Goal: Task Accomplishment & Management: Complete application form

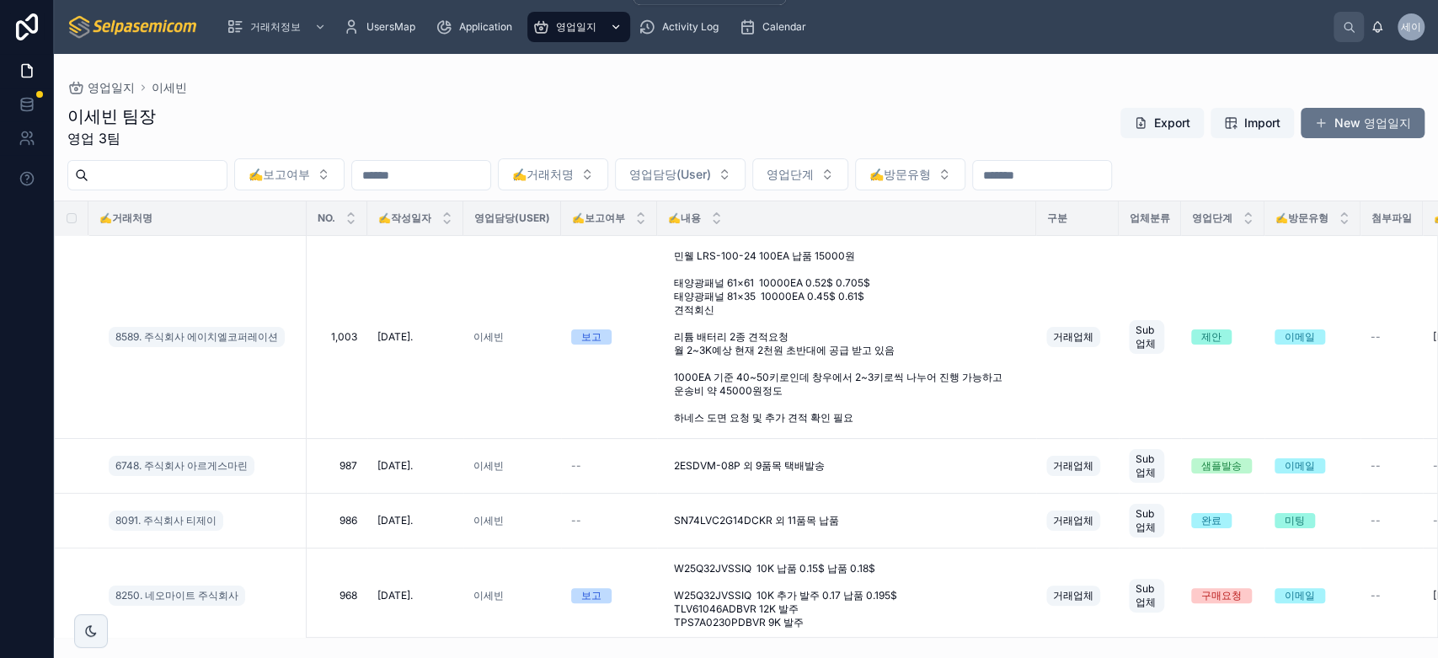
click at [565, 31] on span "영업일지" at bounding box center [576, 26] width 40 height 13
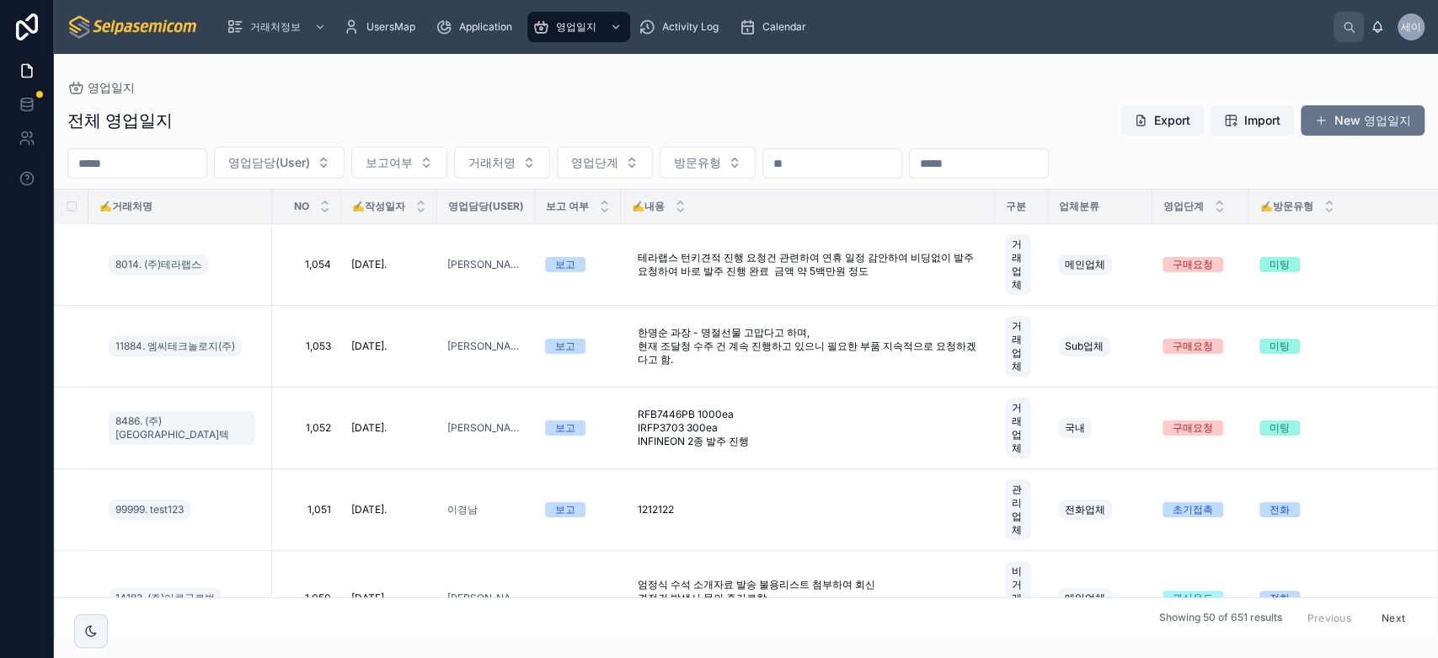
click at [204, 169] on input "text" at bounding box center [137, 164] width 138 height 24
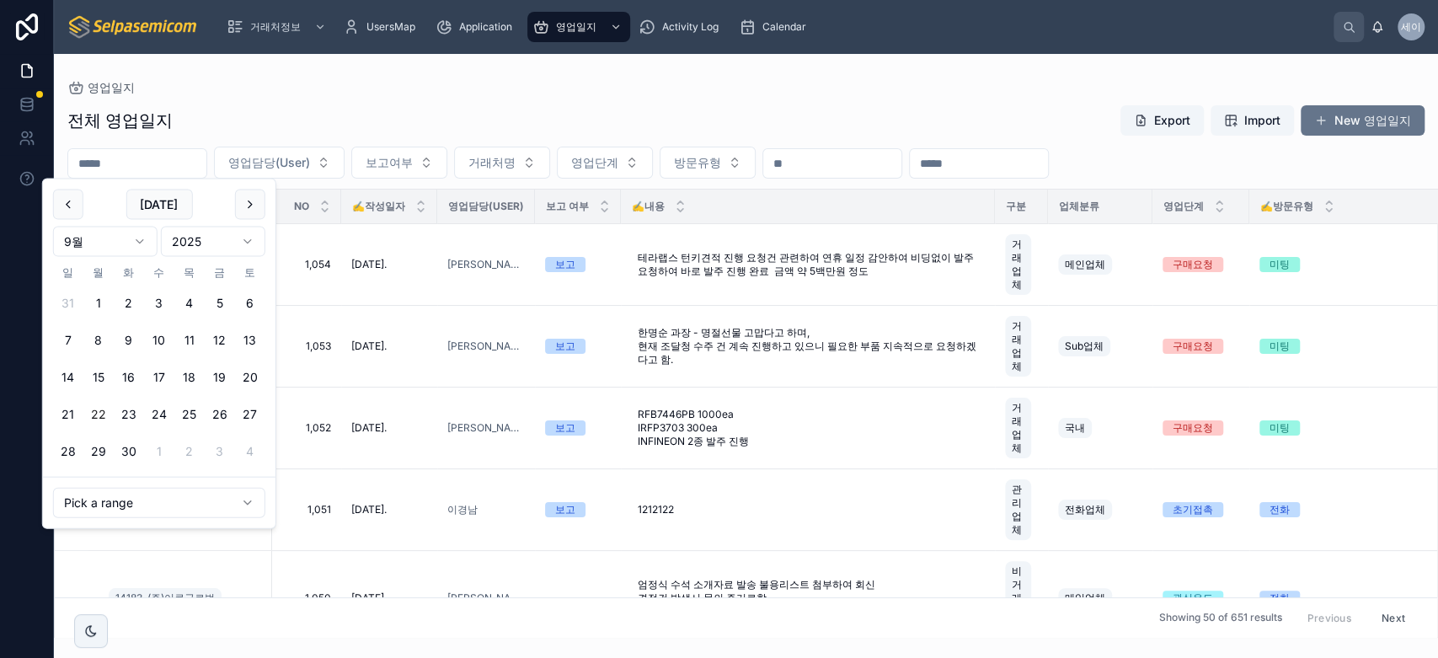
click at [101, 413] on button "22" at bounding box center [98, 414] width 30 height 30
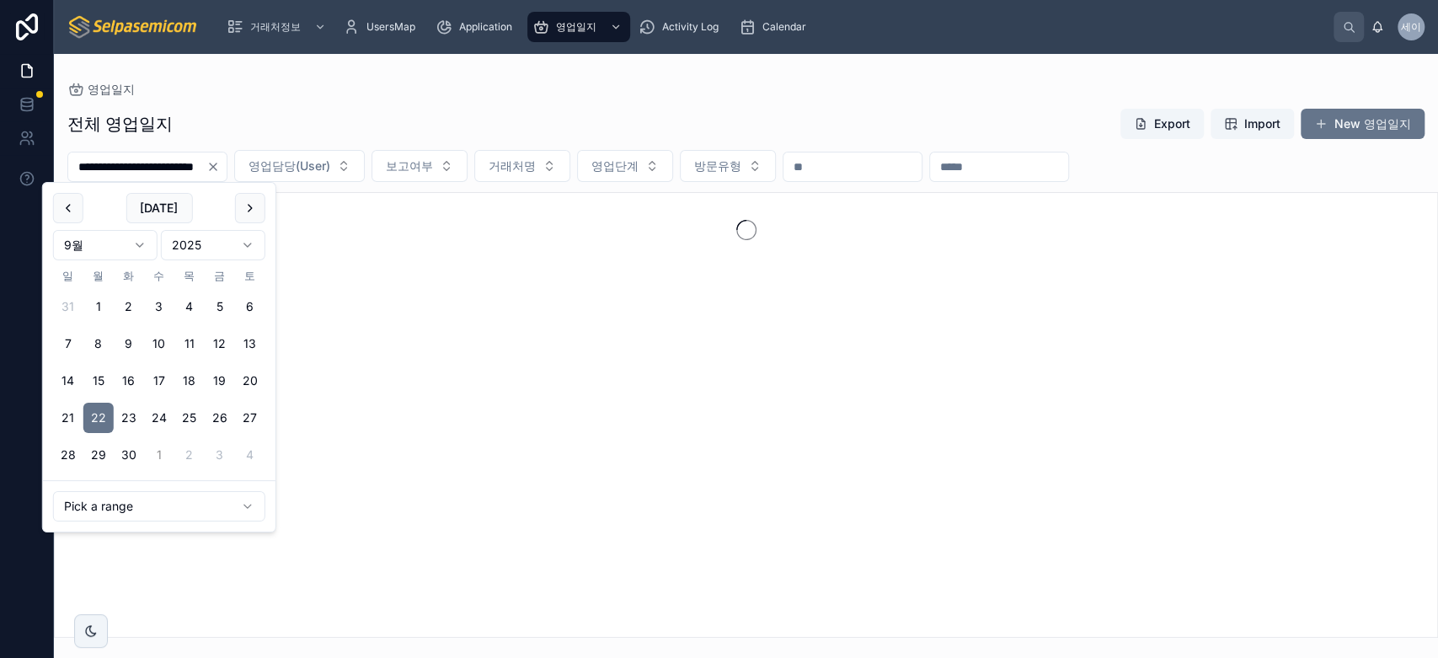
click at [158, 446] on button "1" at bounding box center [159, 455] width 30 height 30
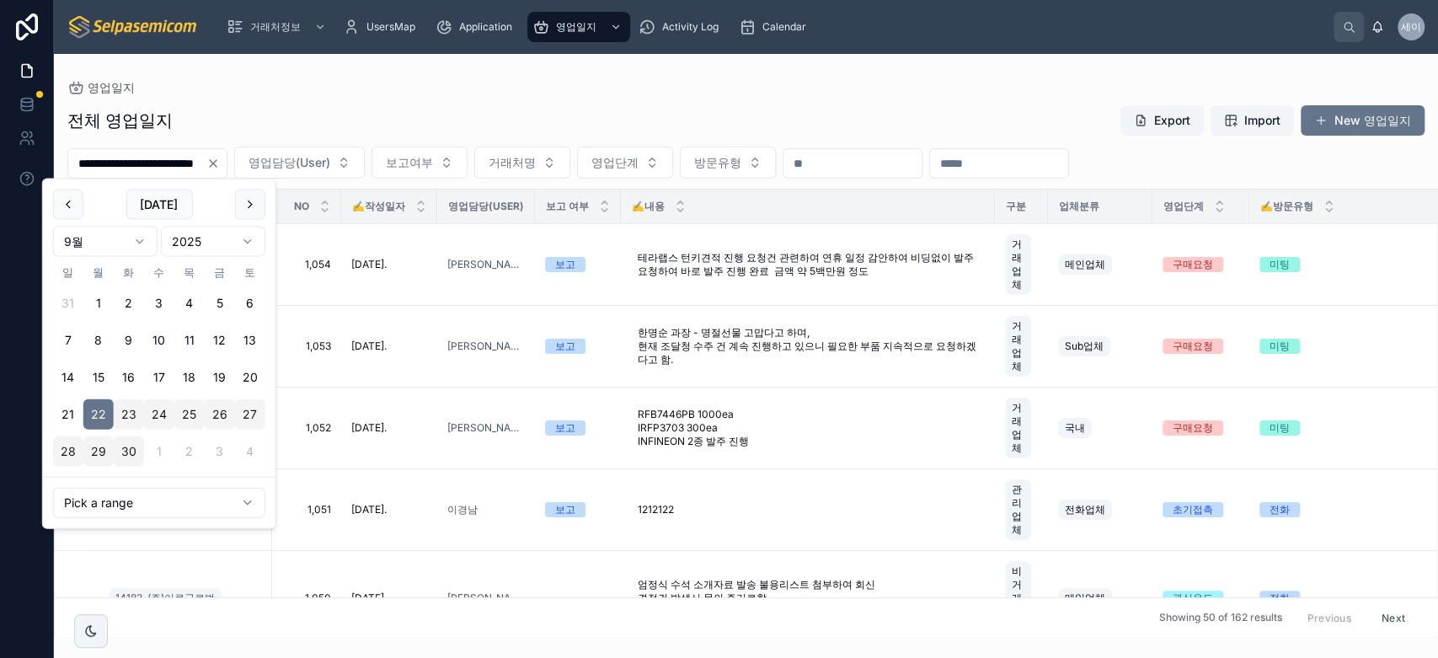
click at [156, 446] on button "1" at bounding box center [159, 451] width 30 height 30
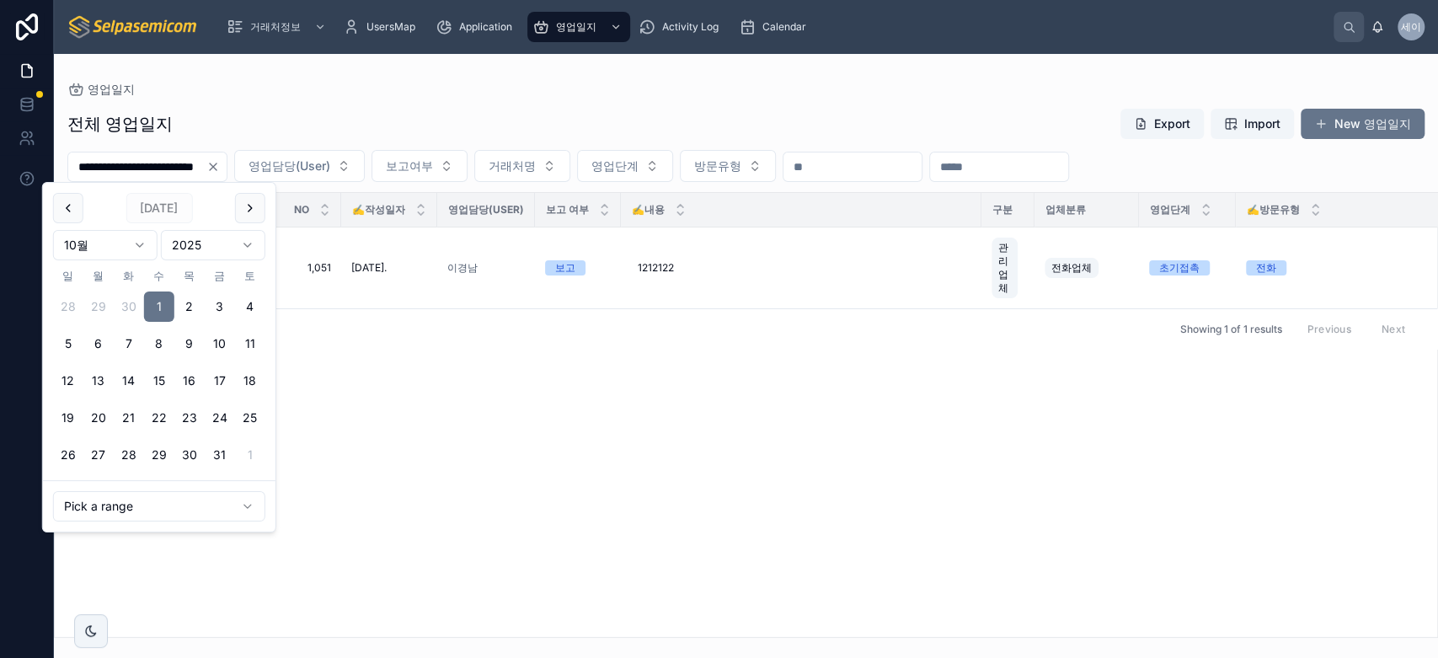
click at [120, 166] on input "**********" at bounding box center [137, 167] width 138 height 24
click at [126, 166] on input "**********" at bounding box center [137, 167] width 138 height 24
click at [110, 239] on html "**********" at bounding box center [719, 329] width 1438 height 658
click at [128, 246] on html "**********" at bounding box center [719, 329] width 1438 height 658
click at [98, 420] on button "22" at bounding box center [98, 418] width 30 height 30
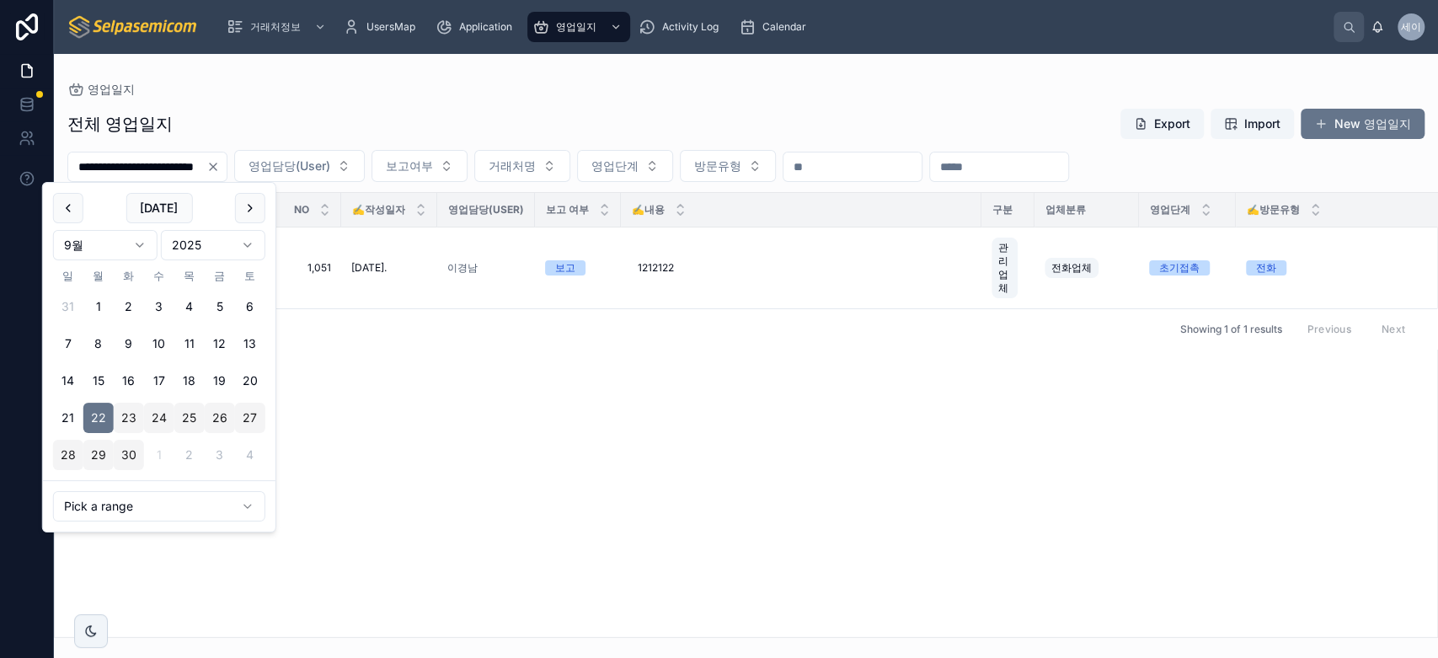
type input "**********"
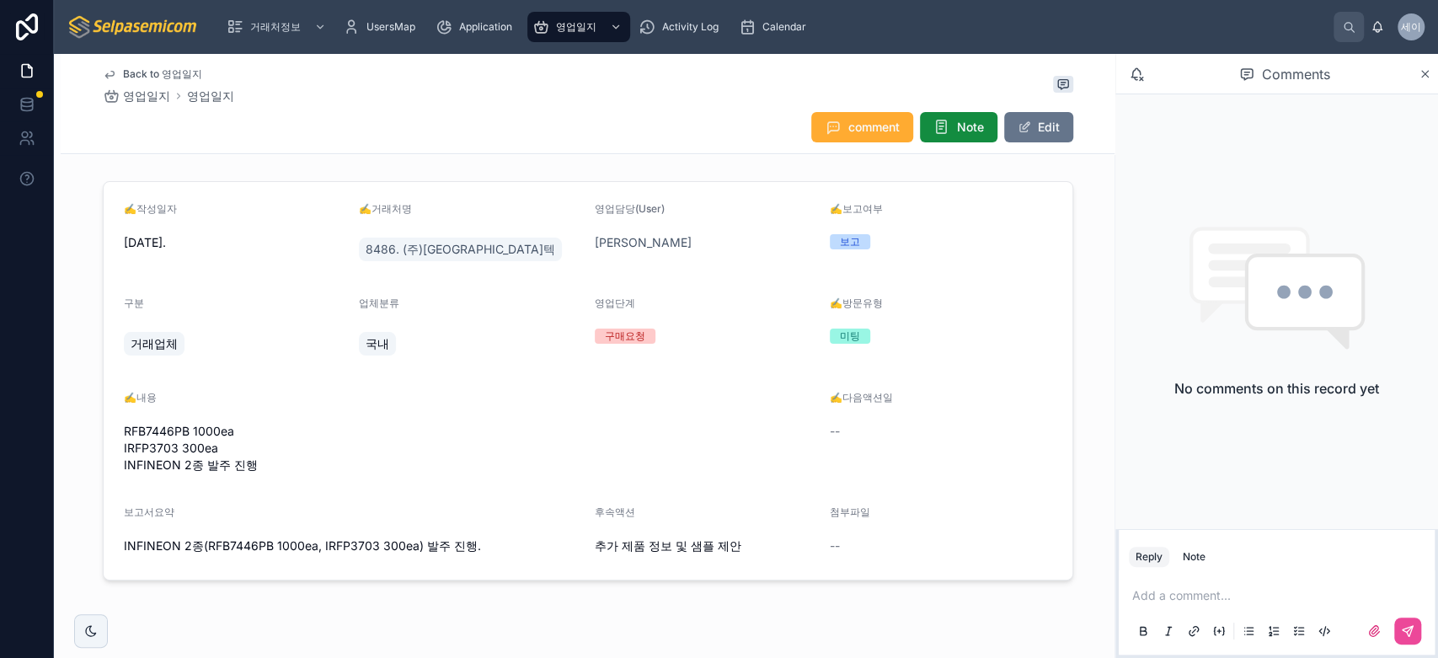
drag, startPoint x: 403, startPoint y: 196, endPoint x: 438, endPoint y: 180, distance: 38.8
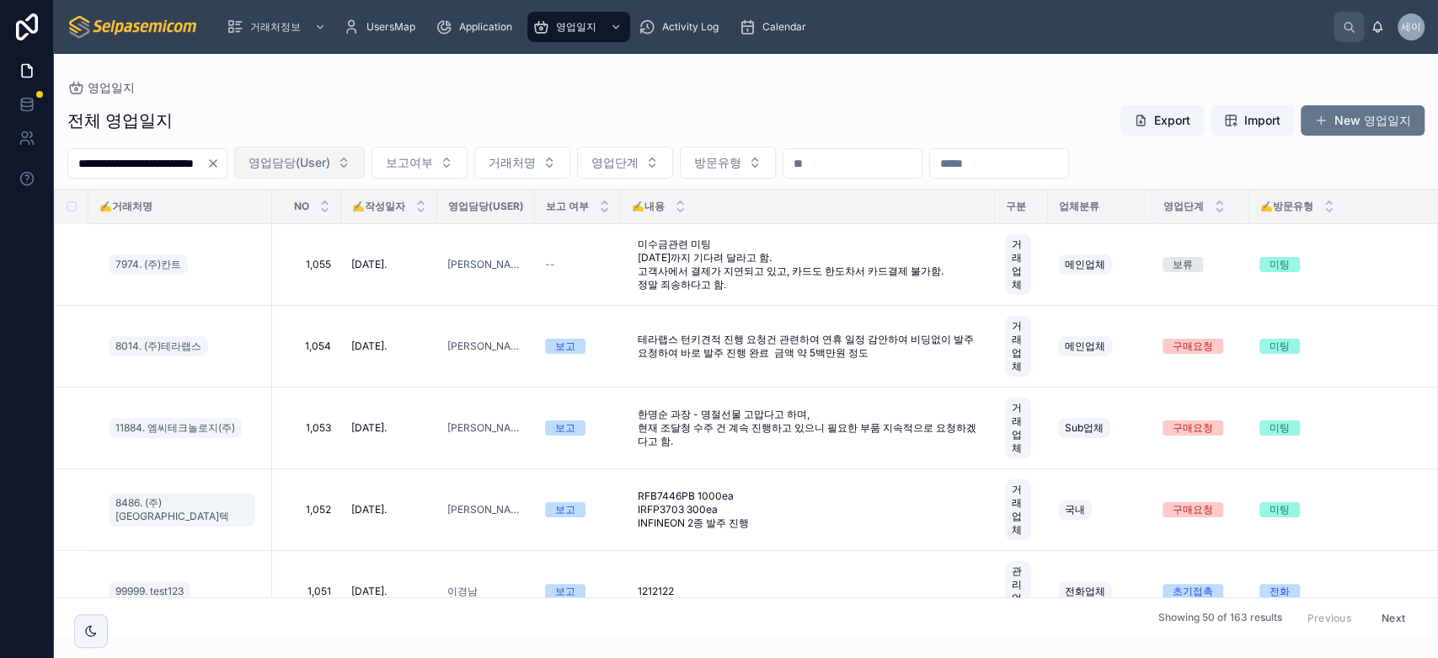
click at [330, 165] on span "영업담당(User)" at bounding box center [290, 162] width 82 height 17
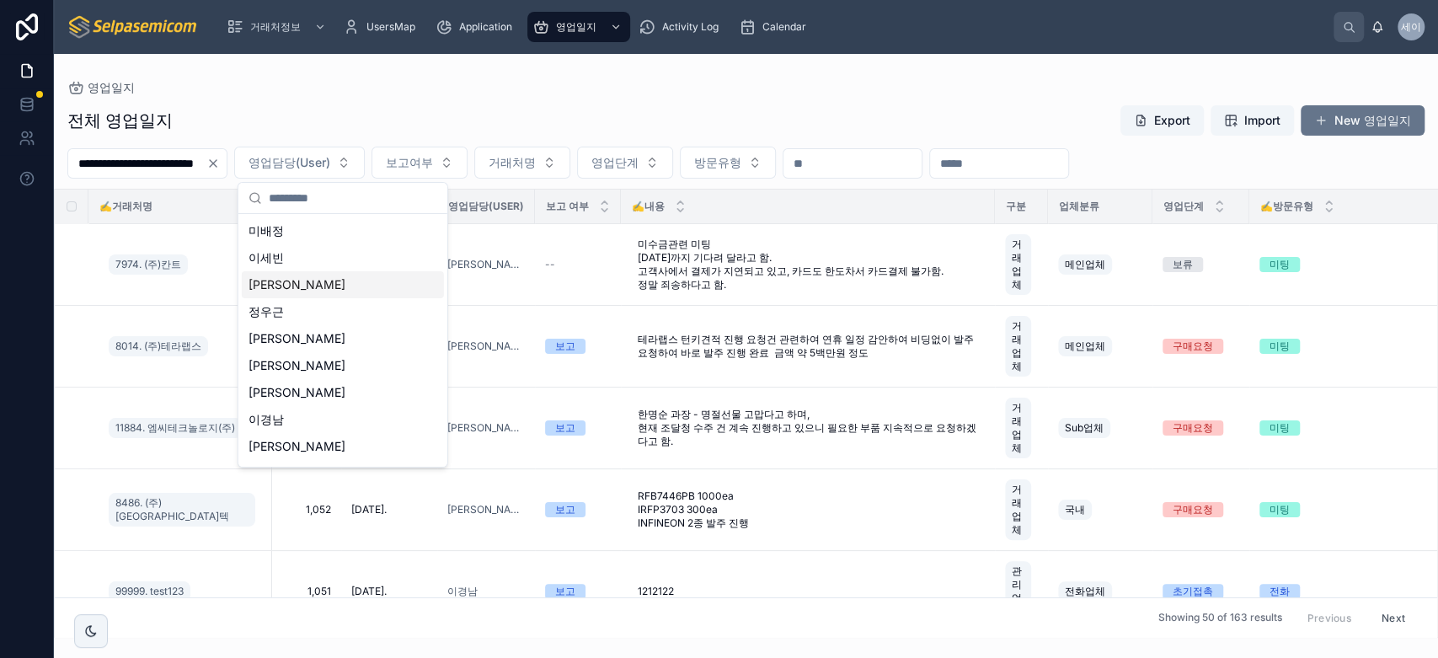
click at [295, 275] on div "[PERSON_NAME]" at bounding box center [343, 284] width 202 height 27
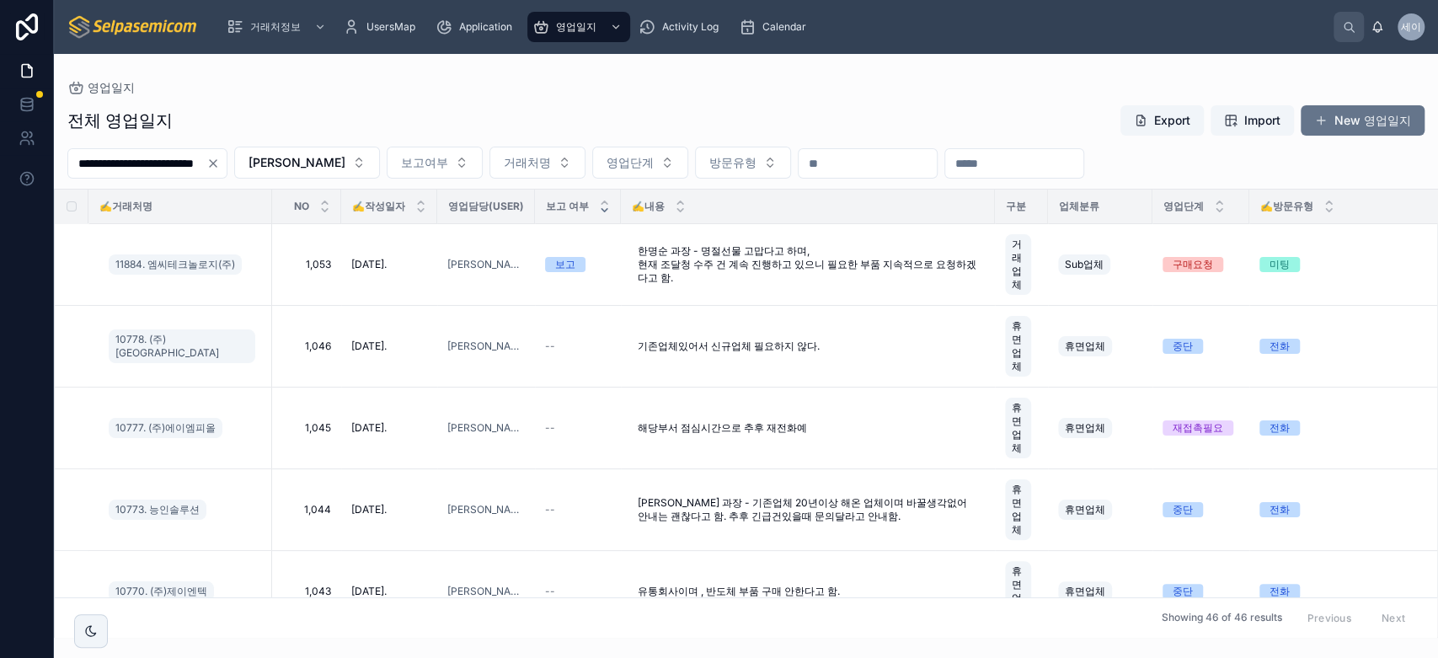
click at [607, 214] on icon at bounding box center [604, 210] width 11 height 11
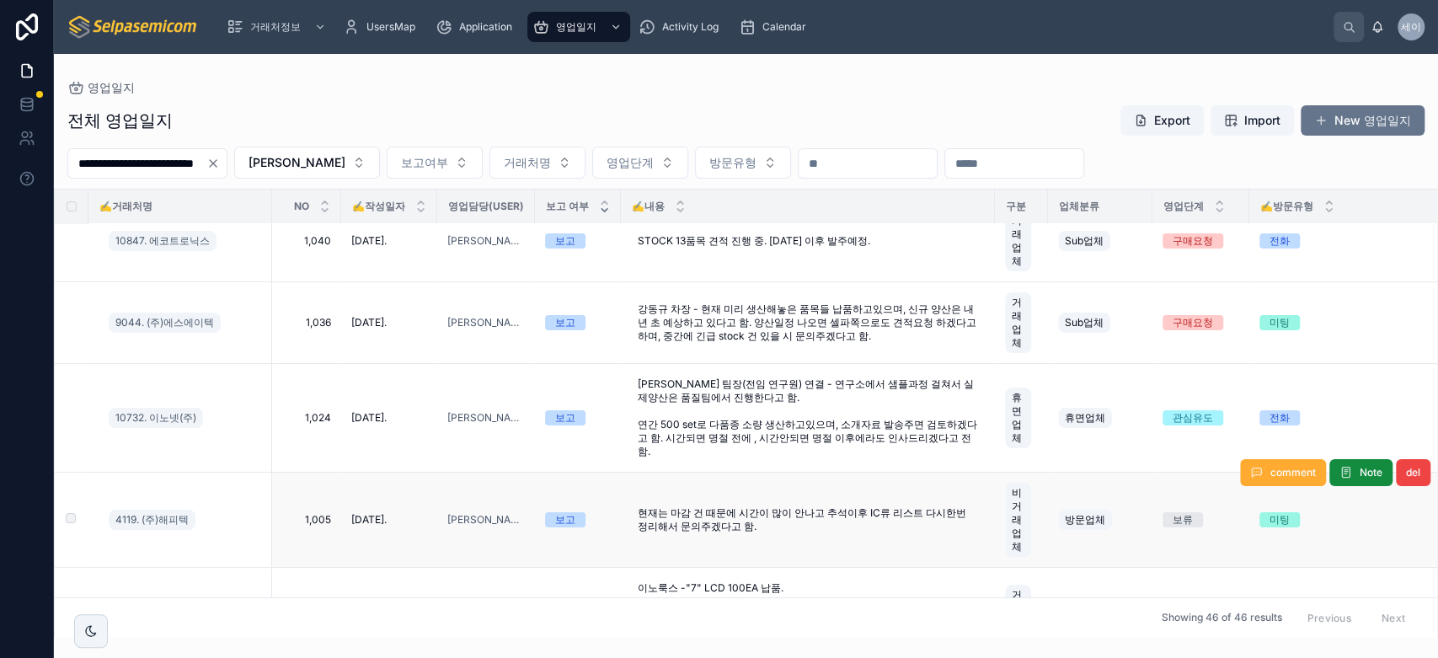
scroll to position [281, 0]
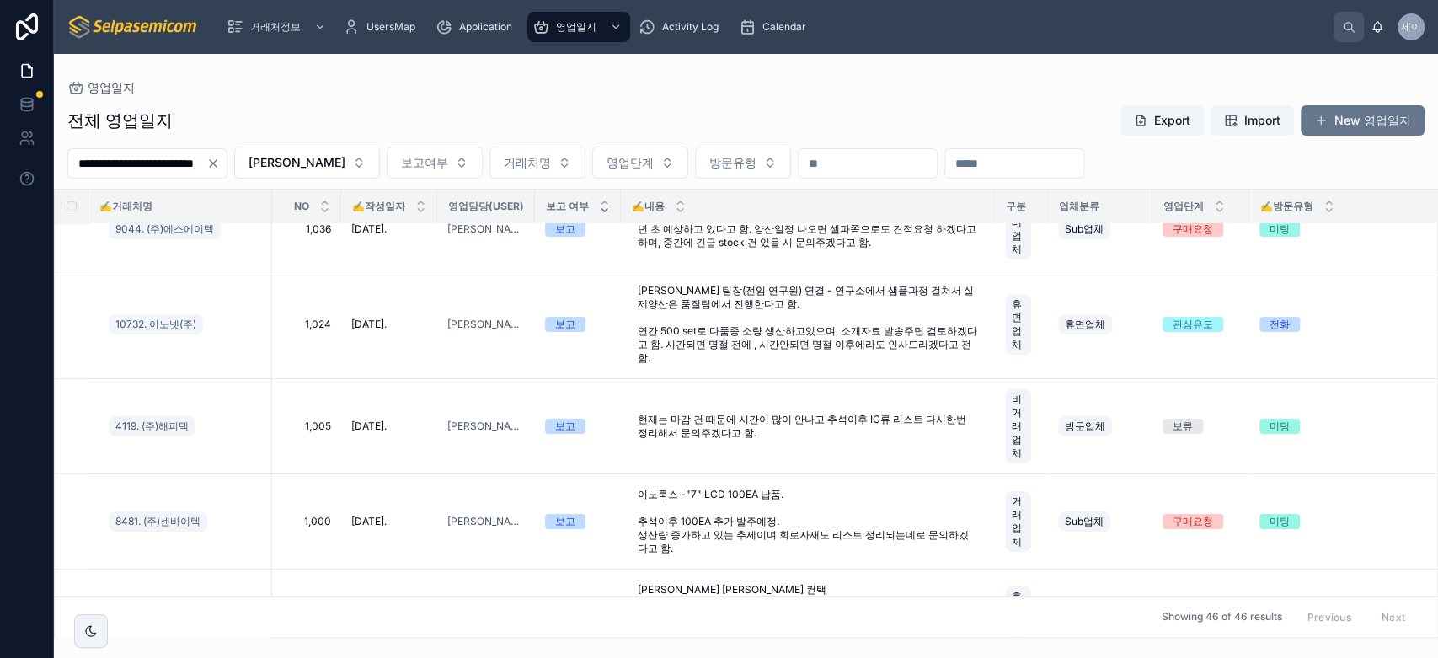
click at [835, 110] on div "전체 영업일지 Export Import New 영업일지" at bounding box center [745, 120] width 1357 height 32
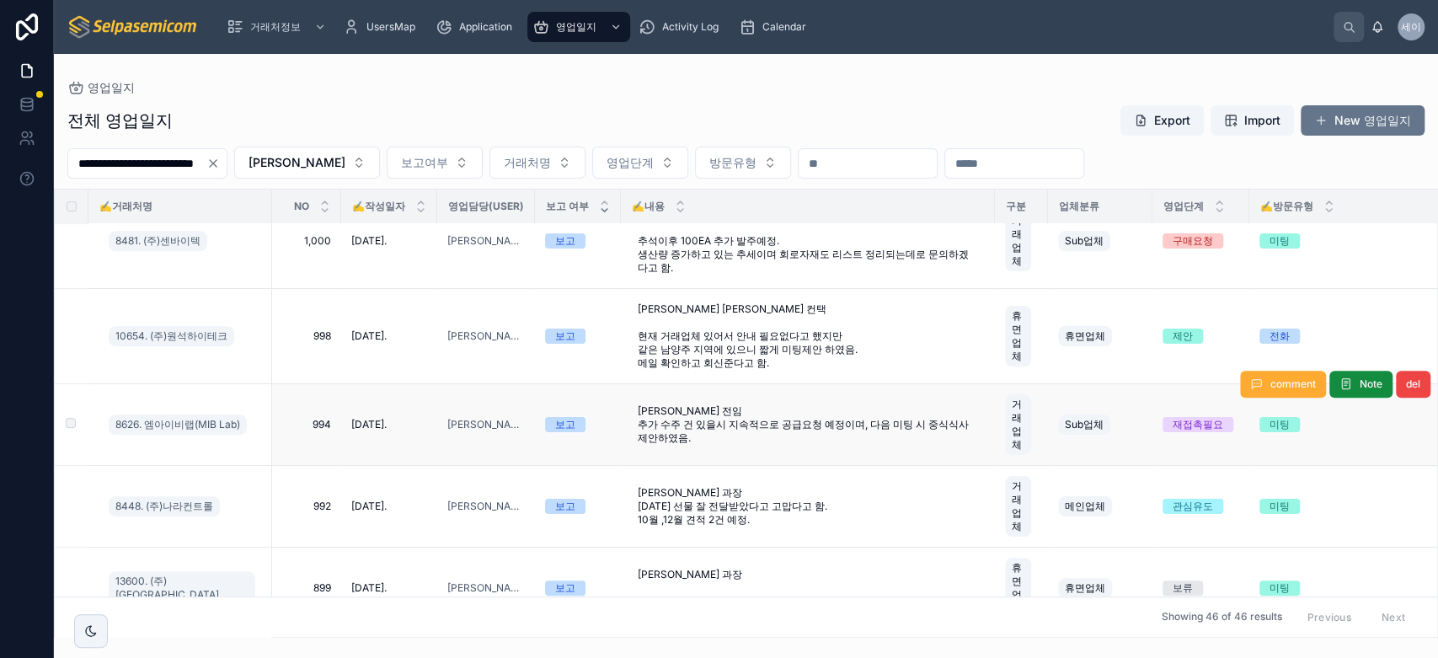
scroll to position [748, 0]
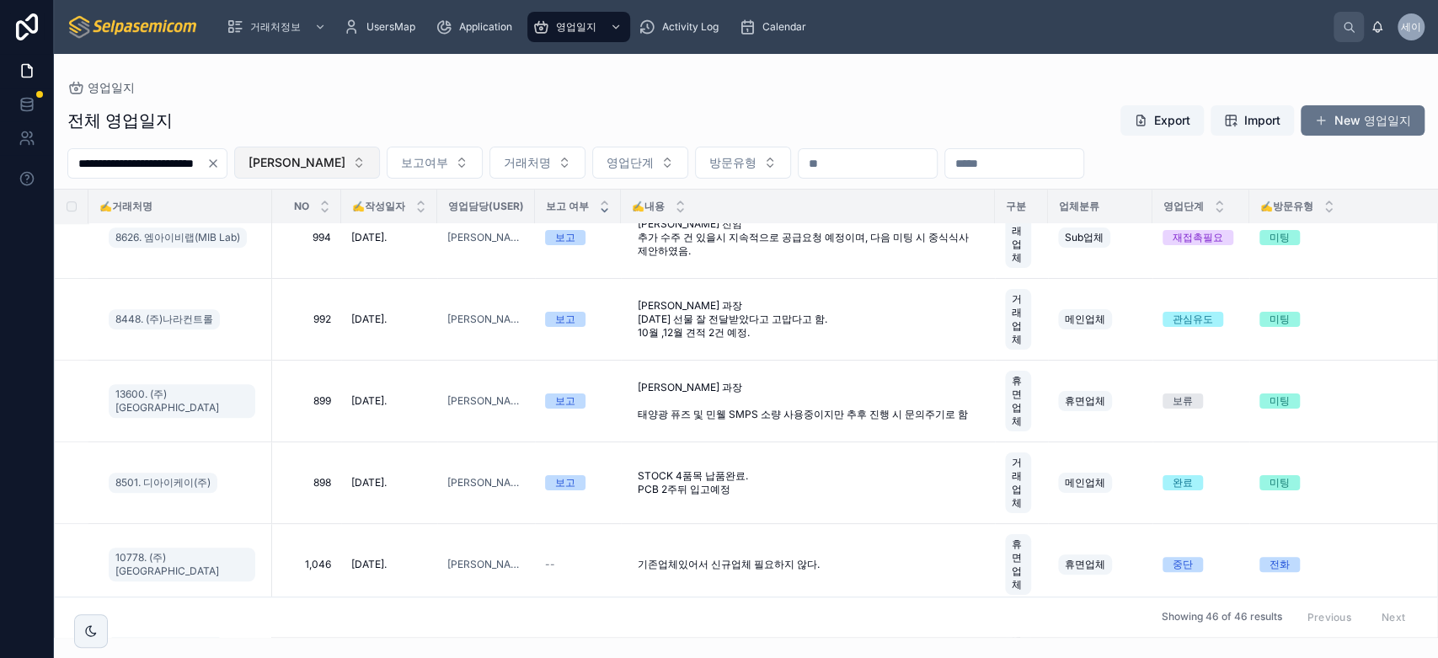
click at [337, 163] on button "[PERSON_NAME]" at bounding box center [307, 163] width 146 height 32
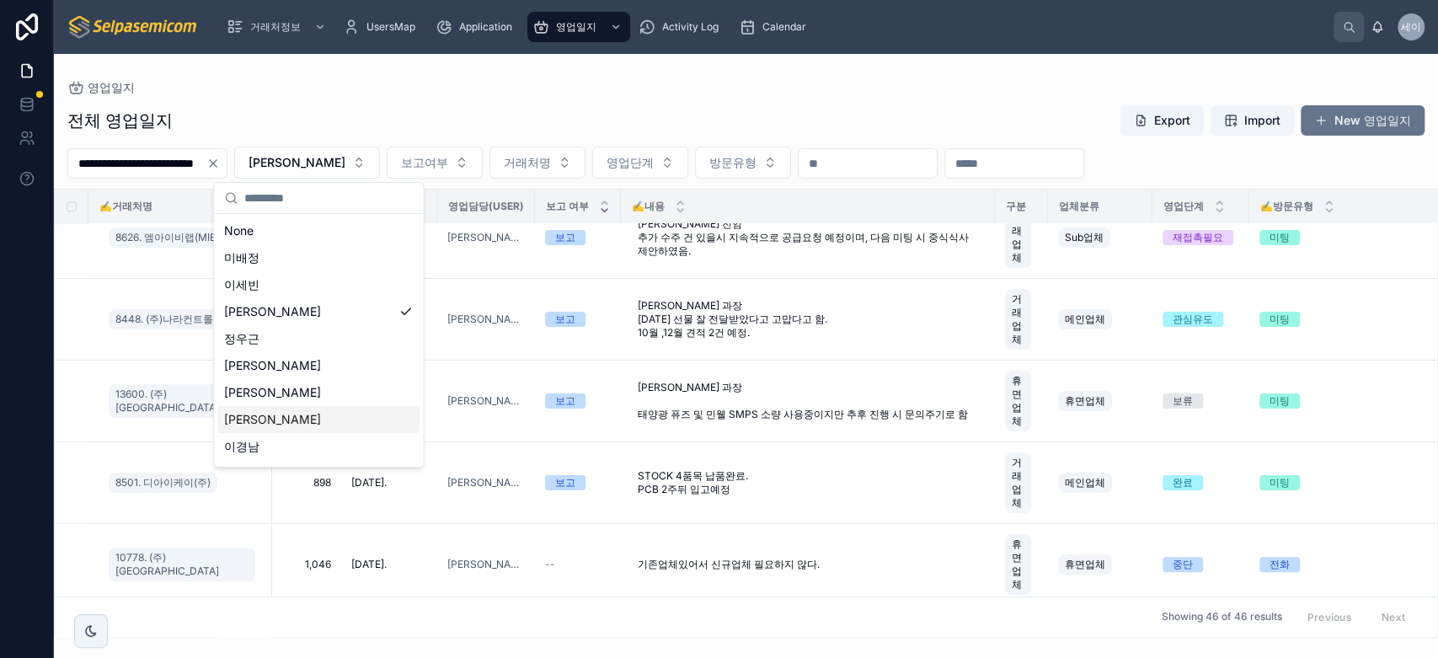
click at [259, 417] on span "[PERSON_NAME]" at bounding box center [272, 419] width 97 height 17
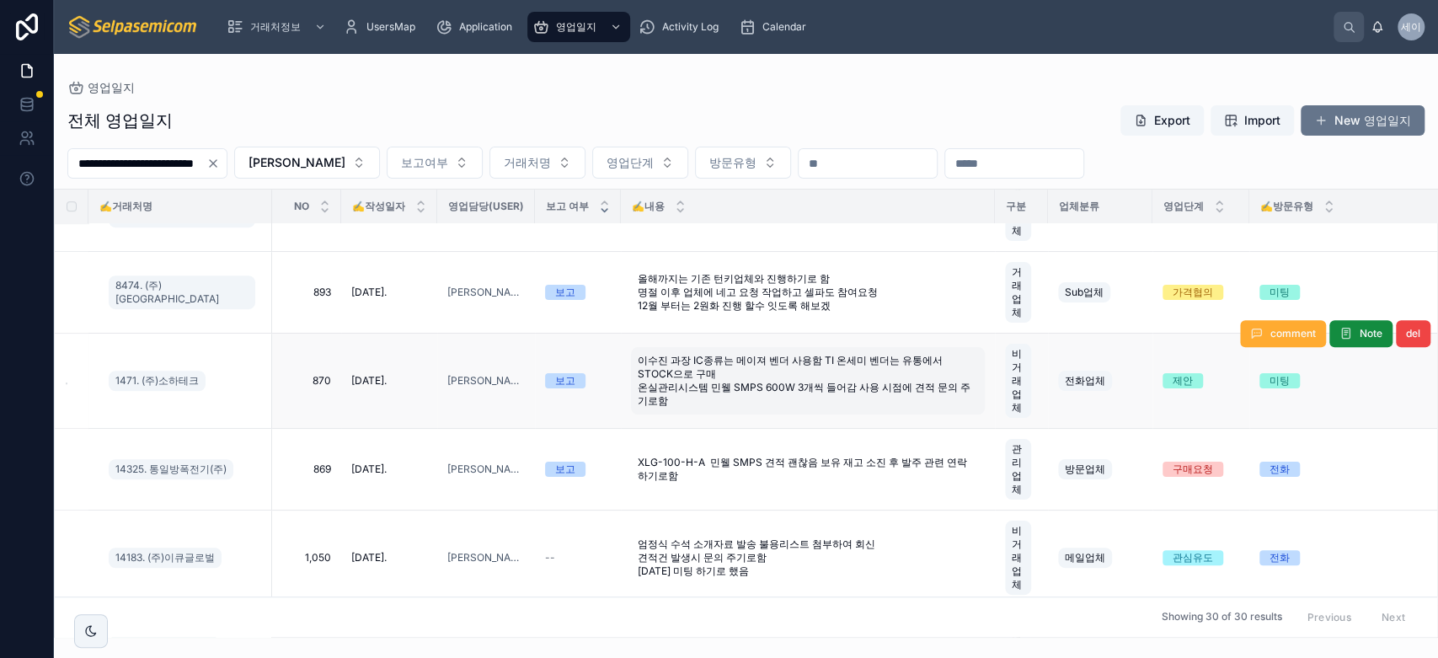
scroll to position [842, 0]
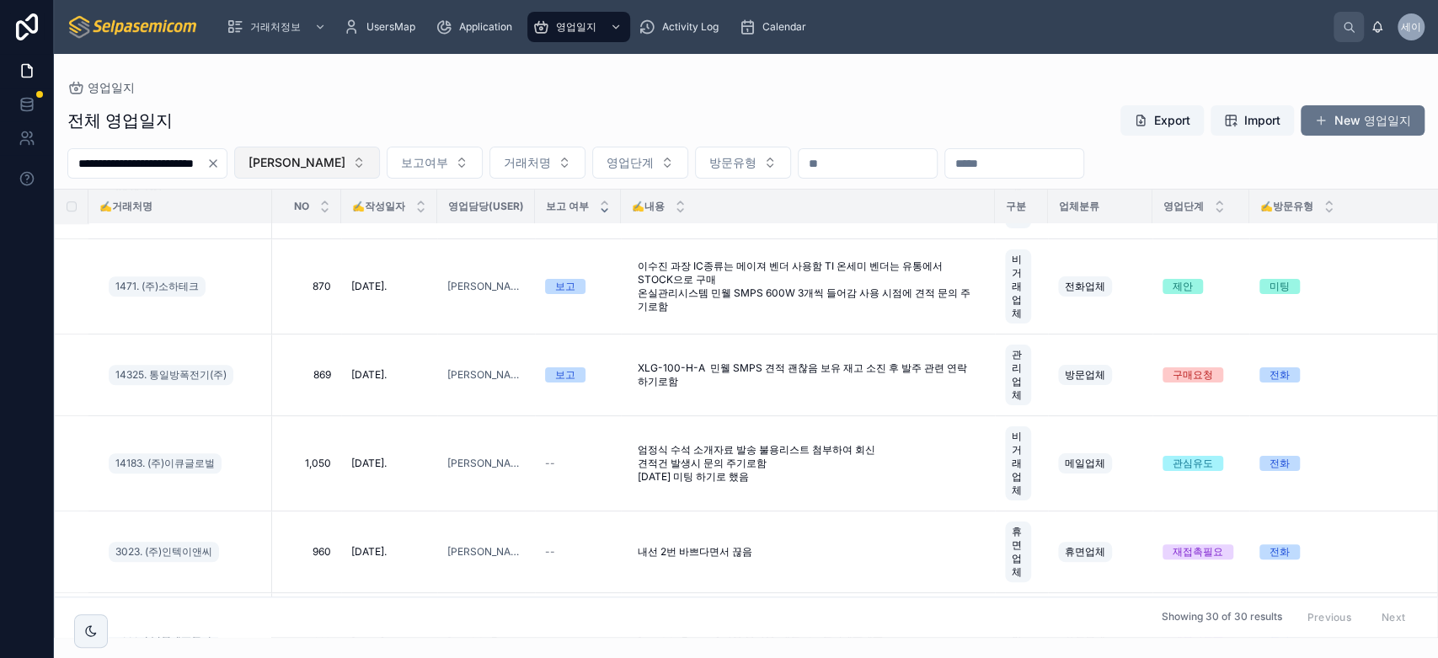
click at [327, 166] on button "[PERSON_NAME]" at bounding box center [307, 163] width 146 height 32
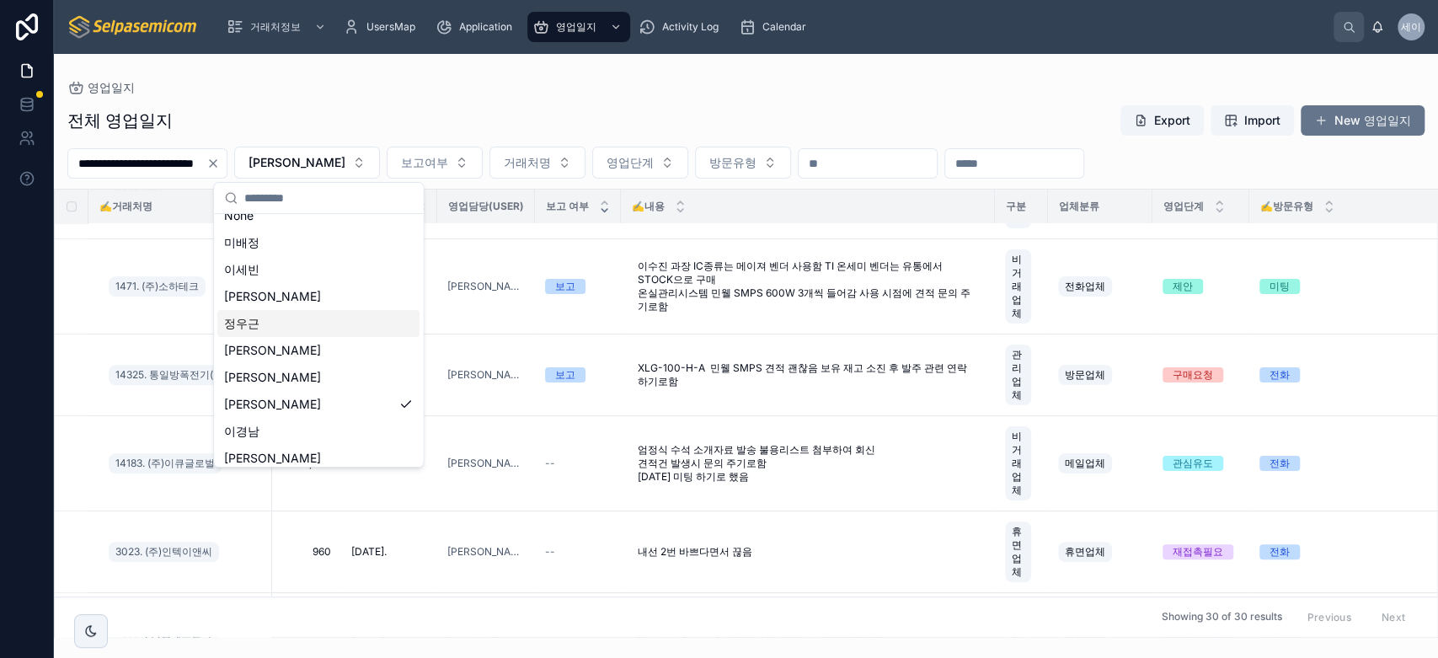
scroll to position [0, 0]
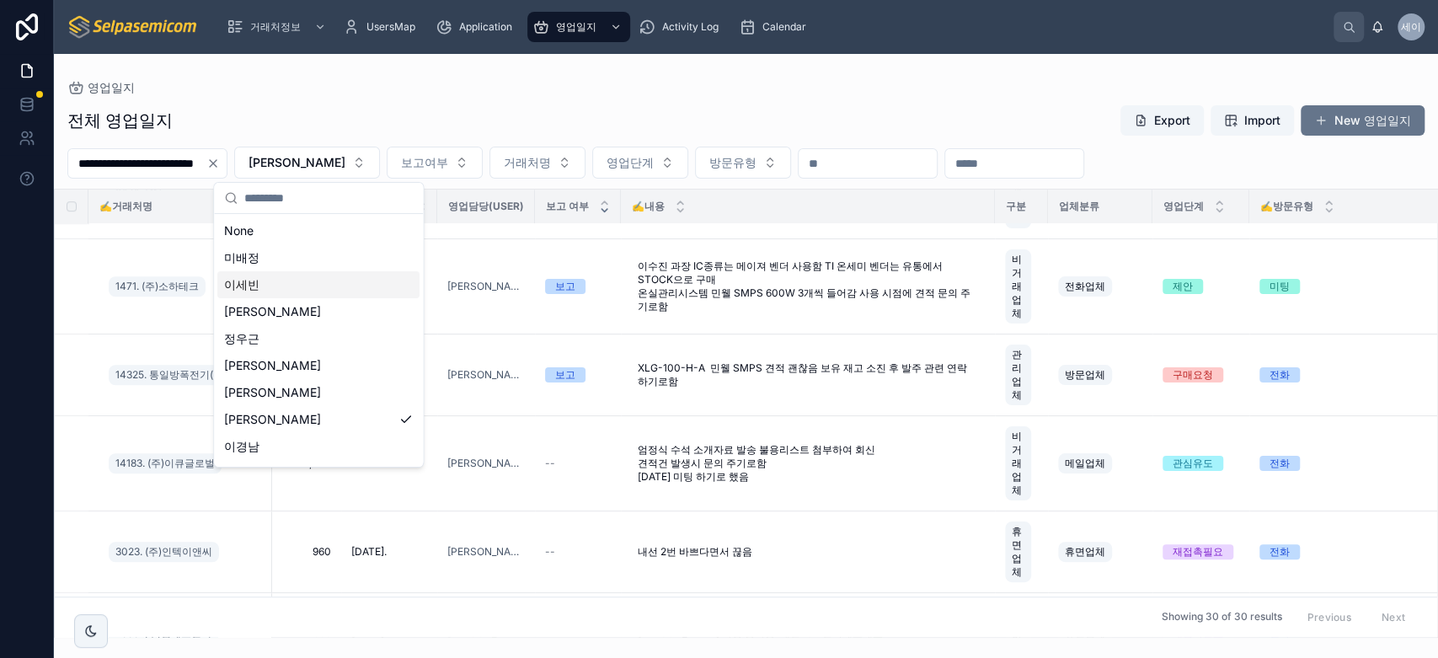
drag, startPoint x: 308, startPoint y: 285, endPoint x: 306, endPoint y: 642, distance: 357.2
click at [308, 283] on div "이세빈" at bounding box center [318, 284] width 202 height 27
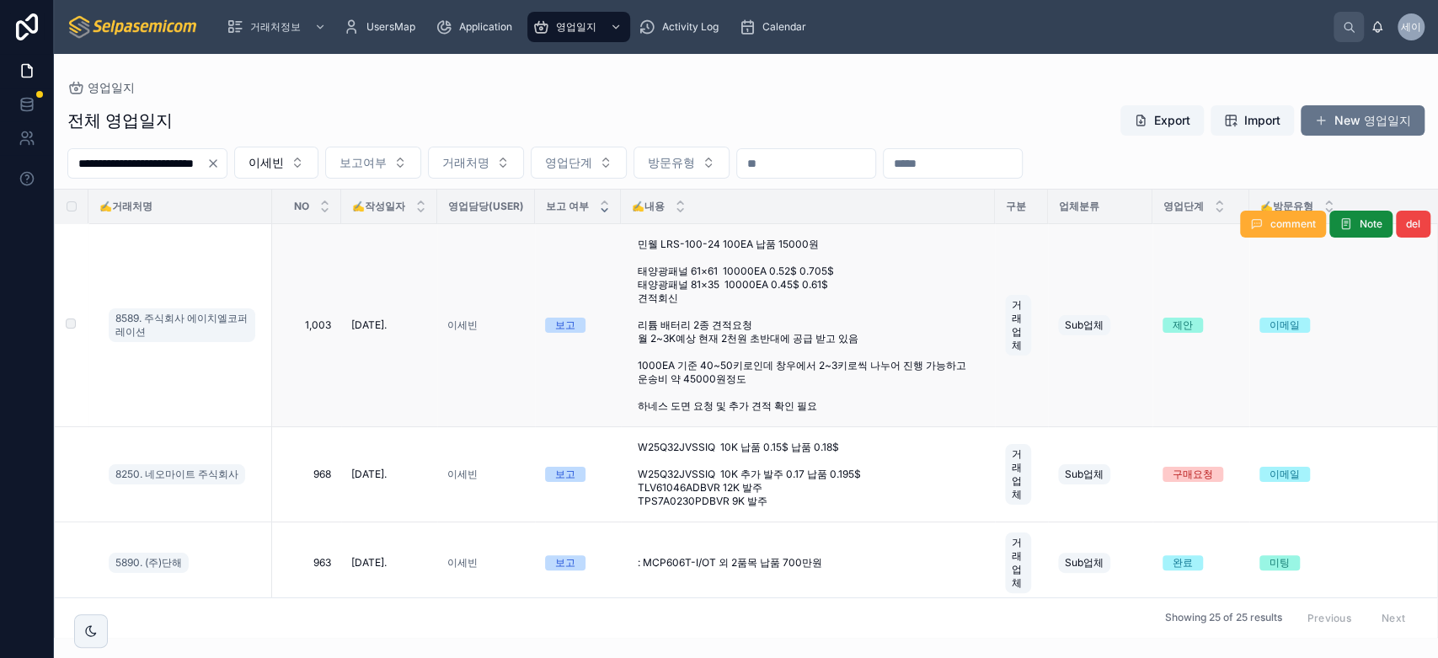
click at [563, 254] on td "보고" at bounding box center [578, 325] width 86 height 203
click at [416, 211] on icon at bounding box center [420, 210] width 11 height 11
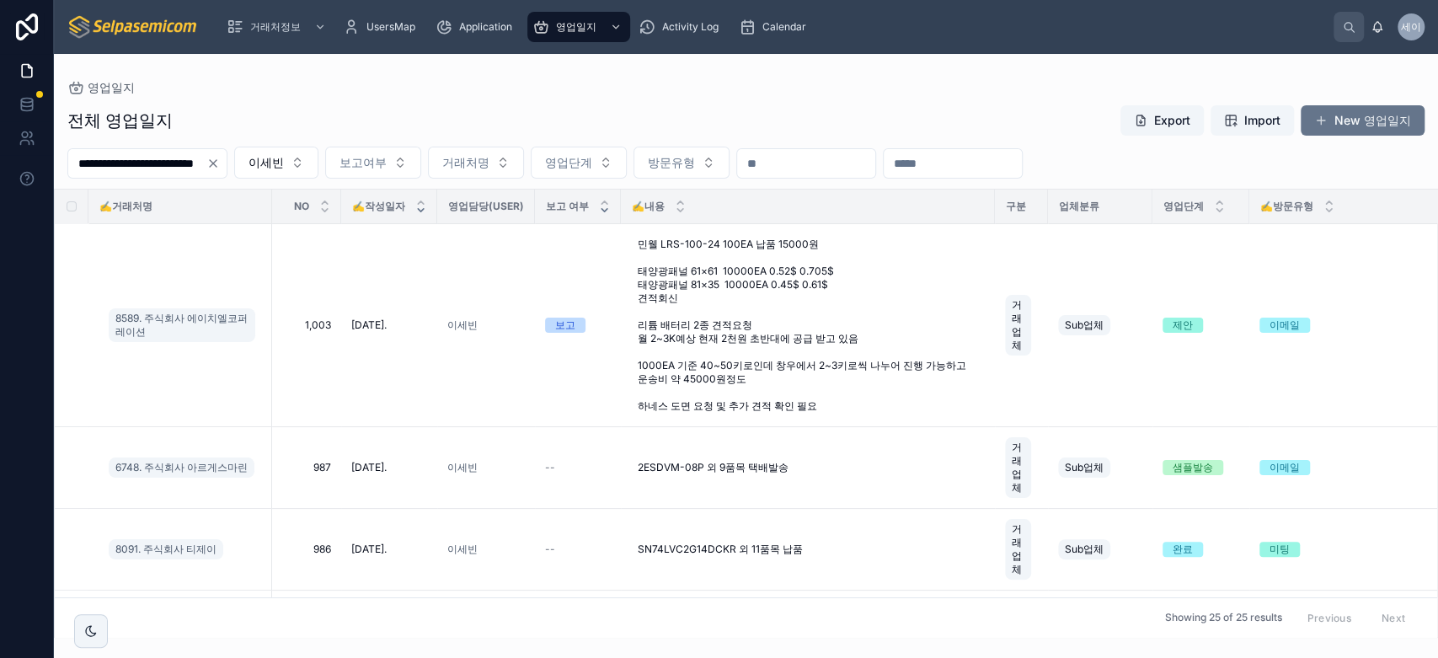
click at [603, 211] on icon at bounding box center [605, 210] width 6 height 3
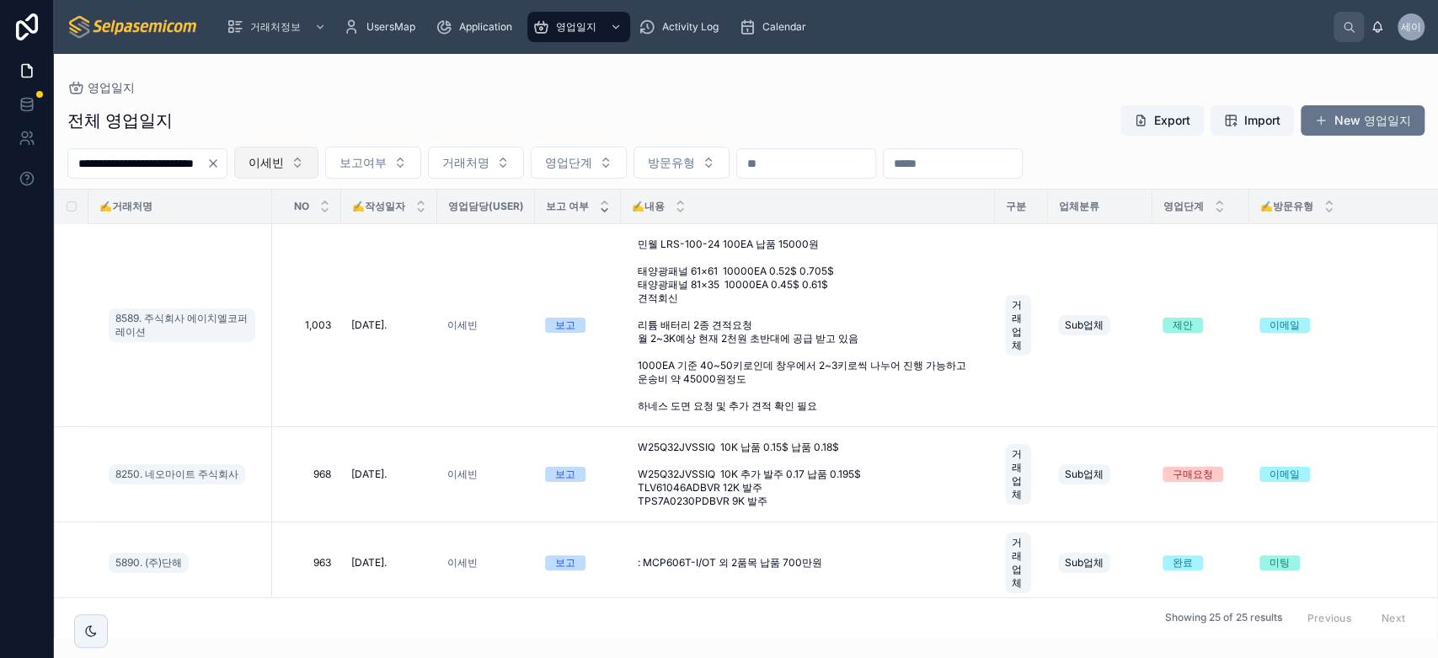
click at [284, 166] on span "이세빈" at bounding box center [266, 162] width 35 height 17
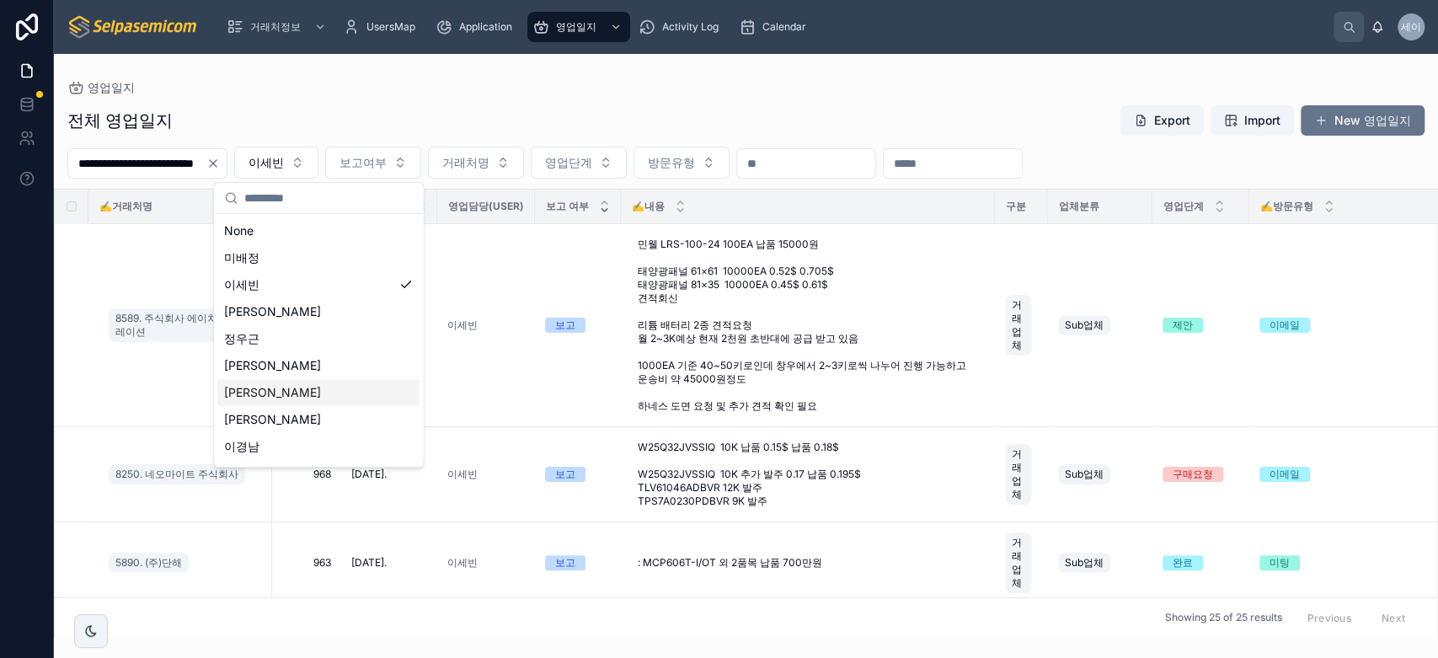
click at [255, 389] on span "[PERSON_NAME]" at bounding box center [272, 392] width 97 height 17
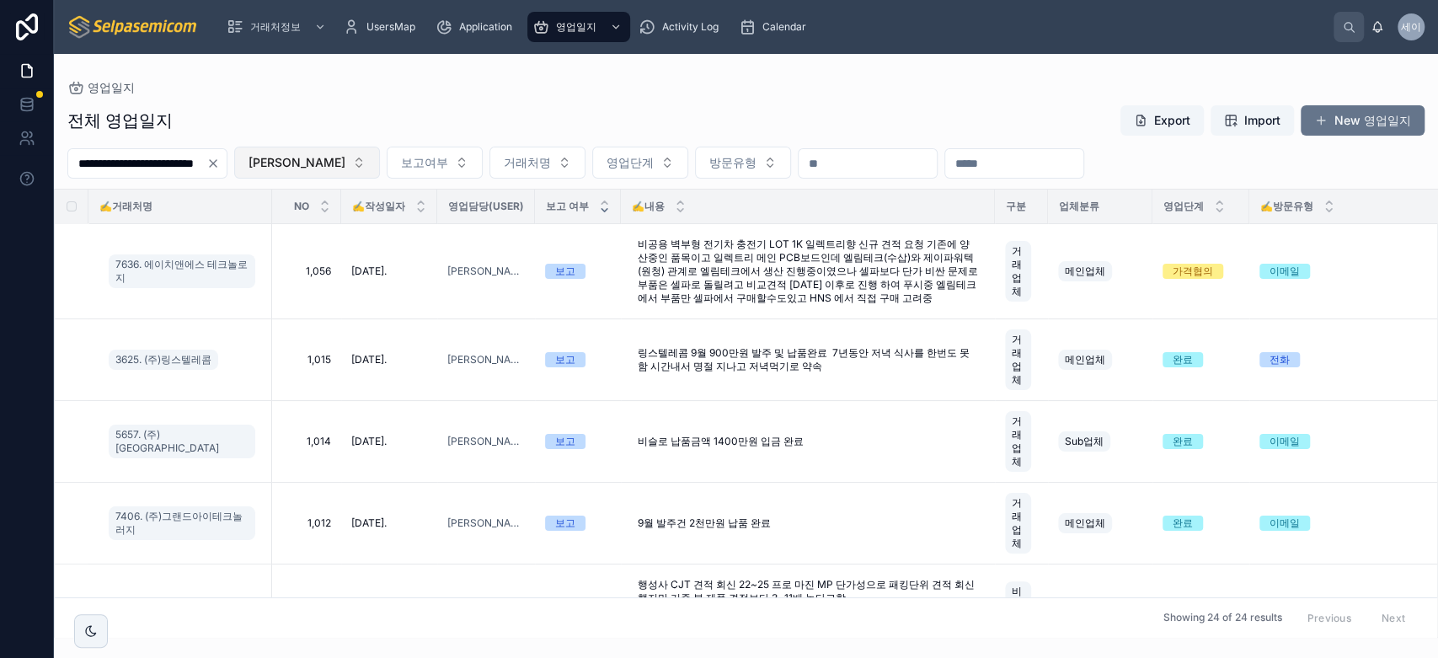
click at [344, 163] on button "[PERSON_NAME]" at bounding box center [307, 163] width 146 height 32
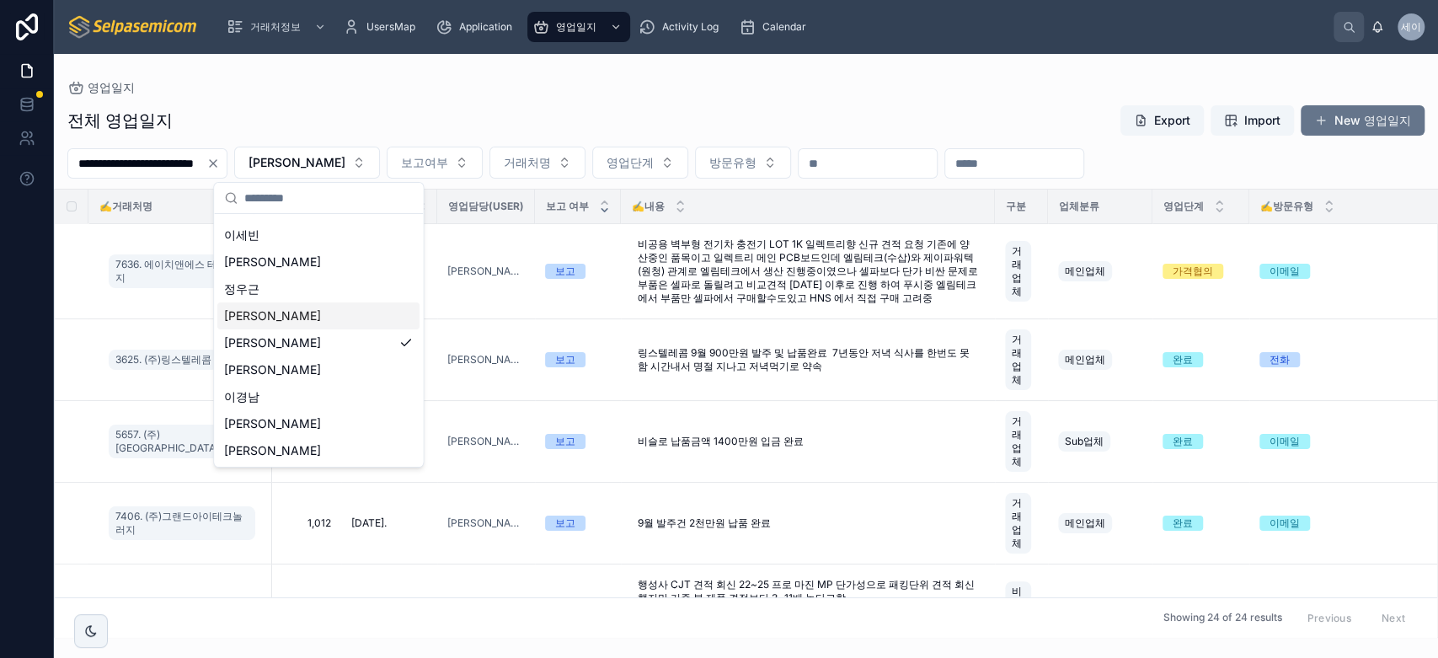
scroll to position [77, 0]
click at [354, 425] on div "[PERSON_NAME]" at bounding box center [318, 423] width 202 height 27
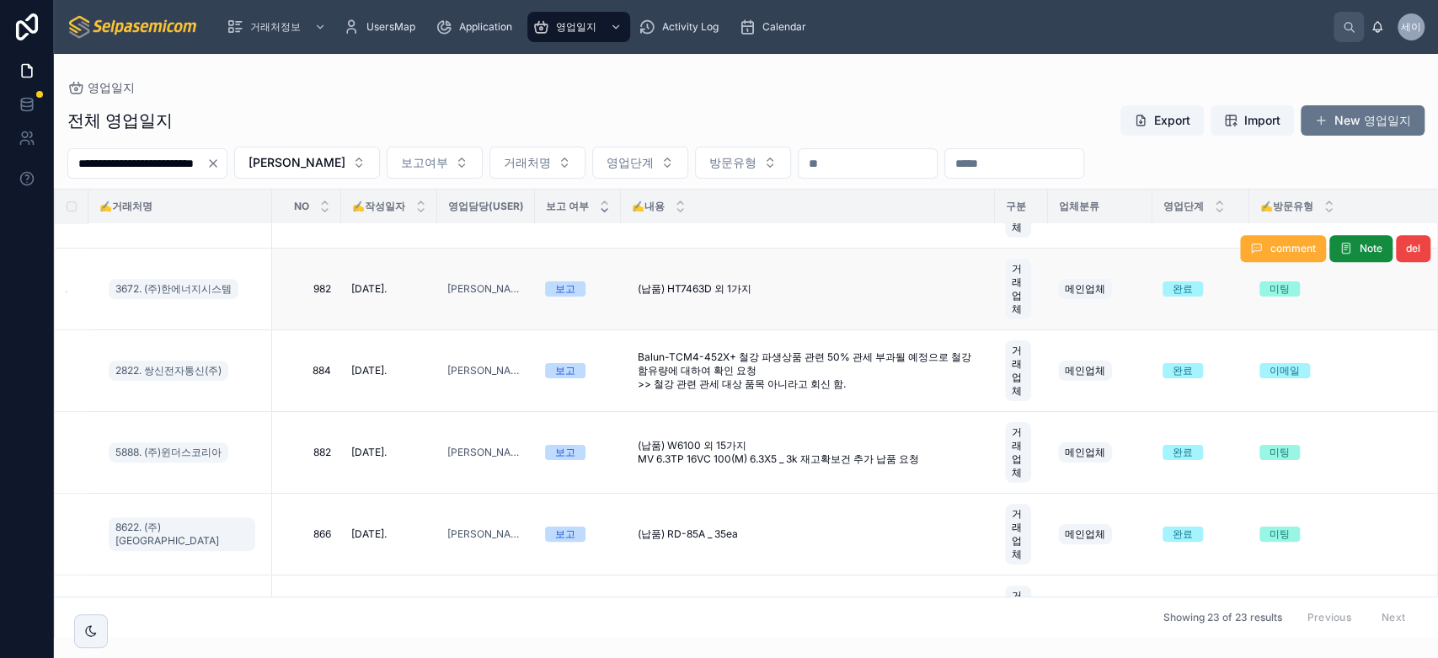
scroll to position [655, 0]
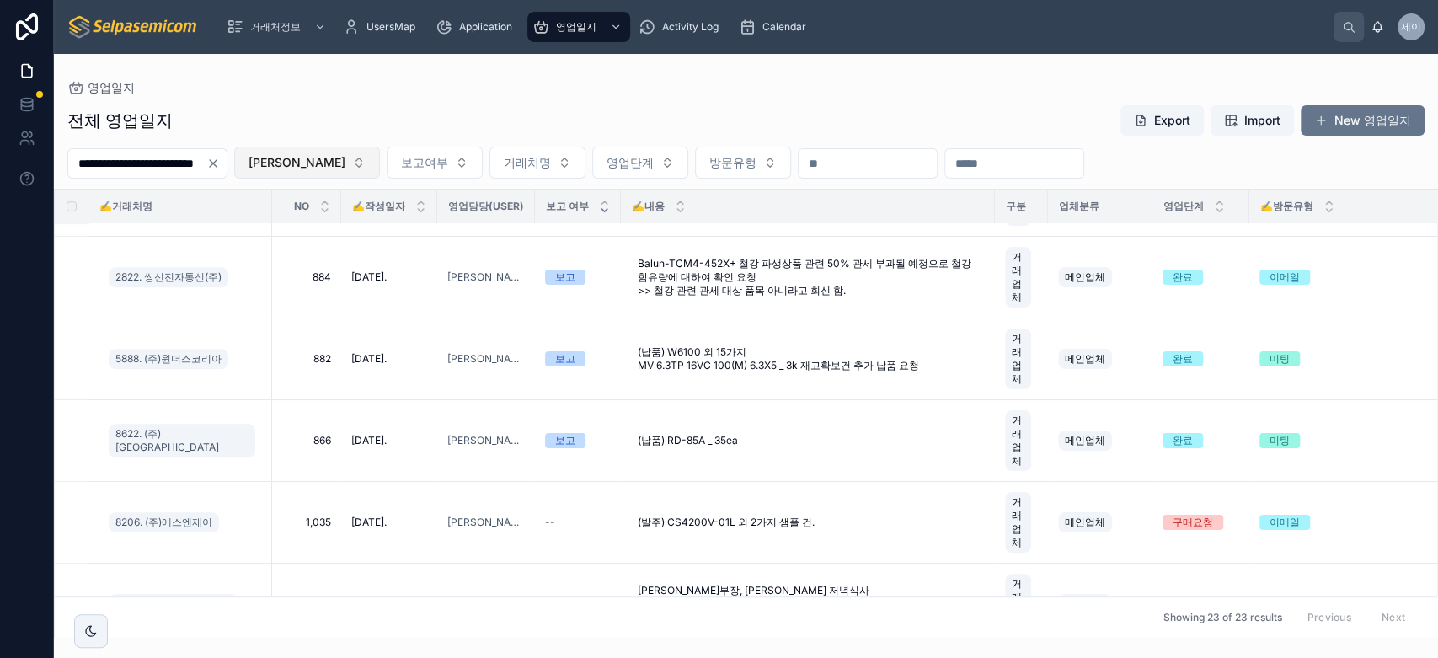
click at [311, 160] on span "[PERSON_NAME]" at bounding box center [297, 162] width 97 height 17
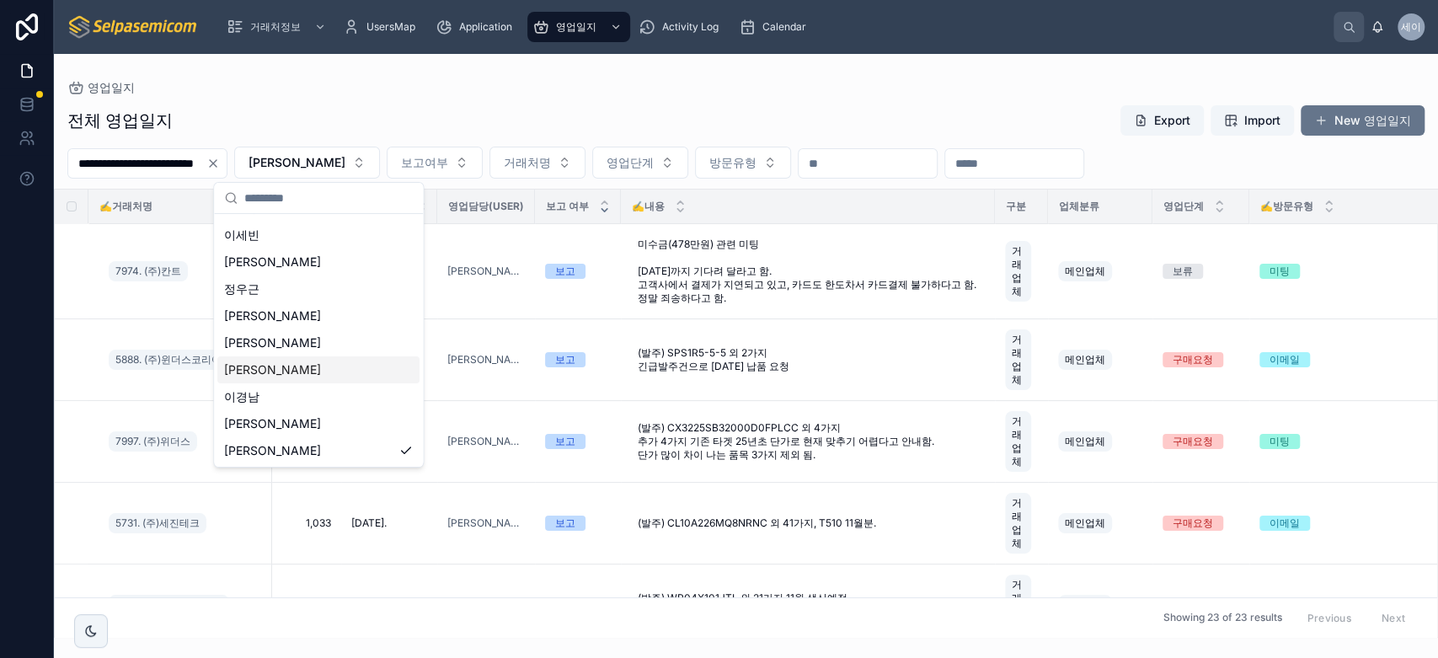
scroll to position [77, 0]
click at [263, 458] on div "[PERSON_NAME]" at bounding box center [318, 450] width 202 height 27
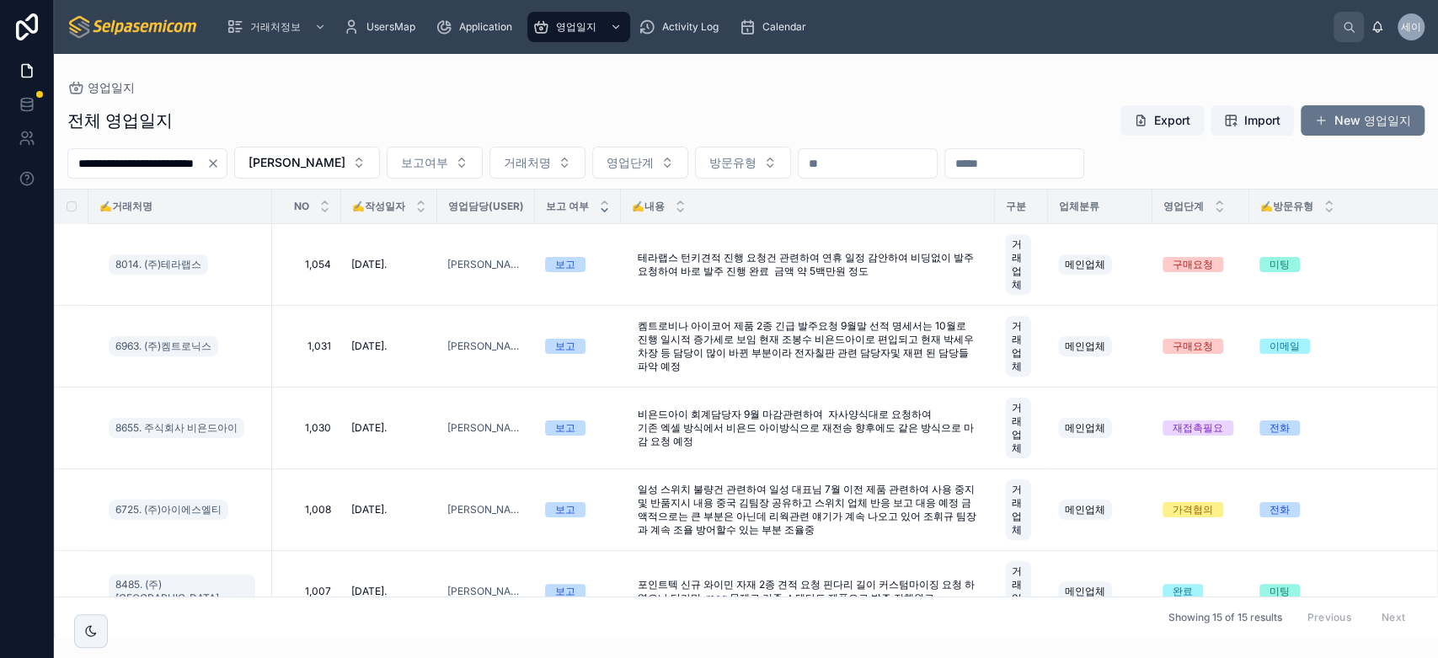
drag, startPoint x: 497, startPoint y: 107, endPoint x: 468, endPoint y: 84, distance: 36.6
click at [497, 107] on div "전체 영업일지 Export Import New 영업일지" at bounding box center [745, 120] width 1357 height 32
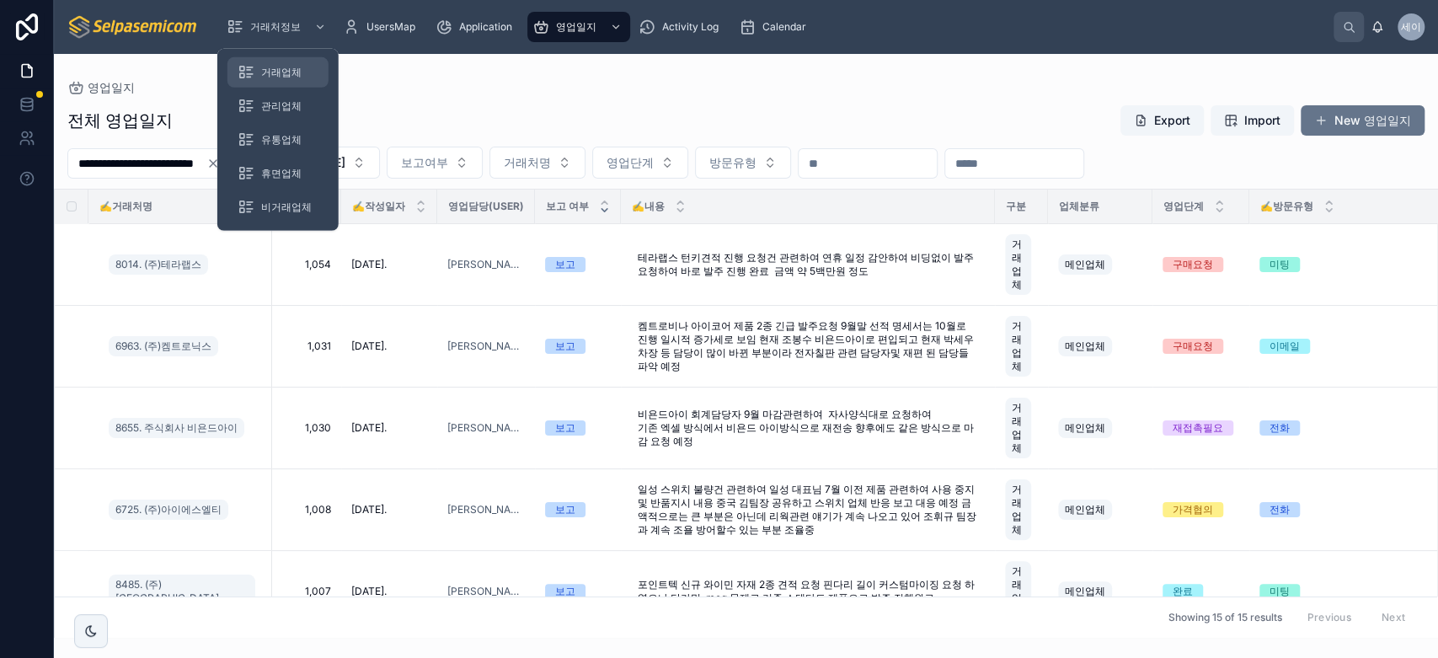
click at [281, 73] on span "거래업체" at bounding box center [281, 72] width 40 height 13
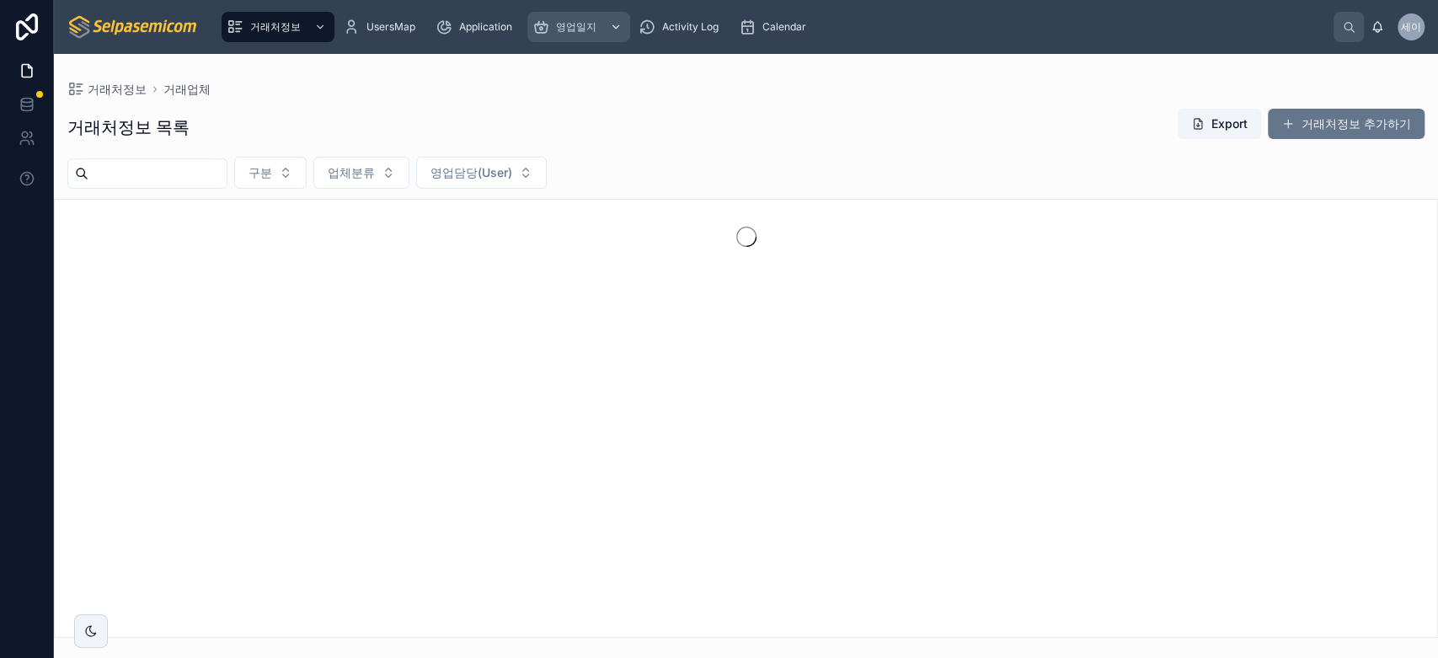
click at [564, 29] on span "영업일지" at bounding box center [576, 26] width 40 height 13
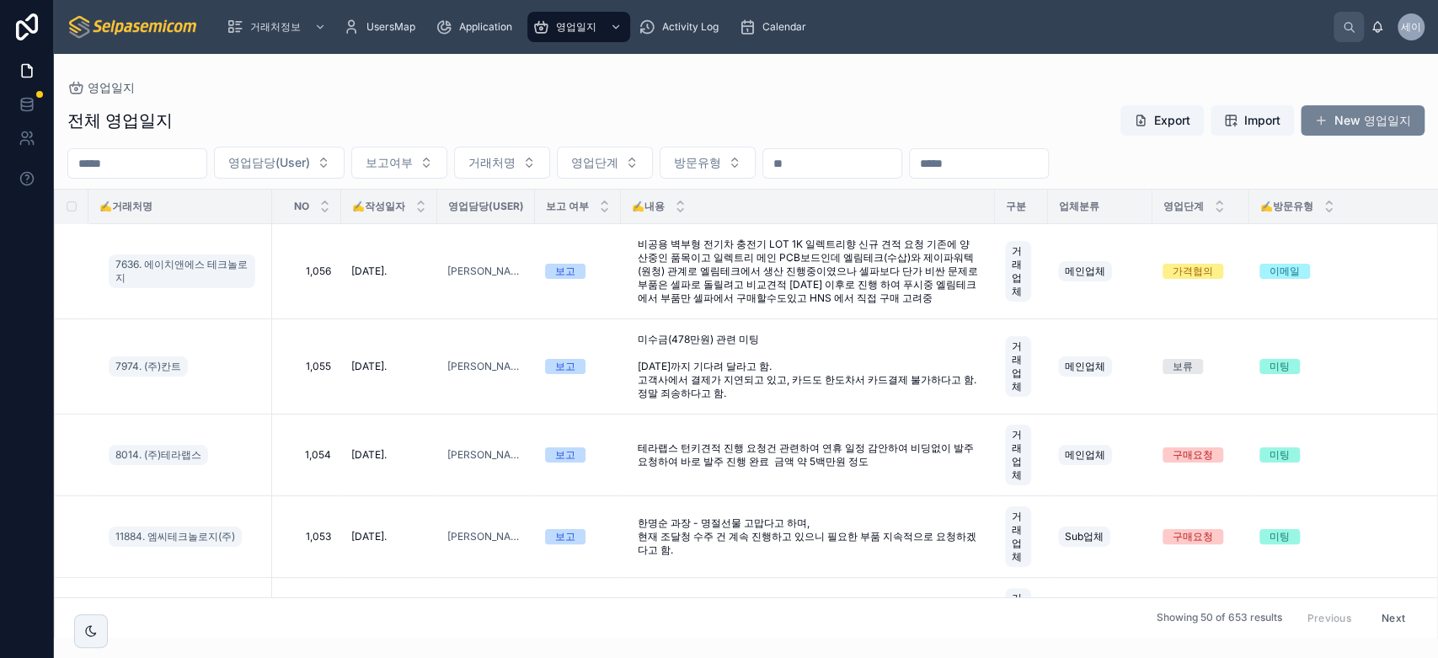
click at [1375, 130] on button "New 영업일지" at bounding box center [1363, 120] width 124 height 30
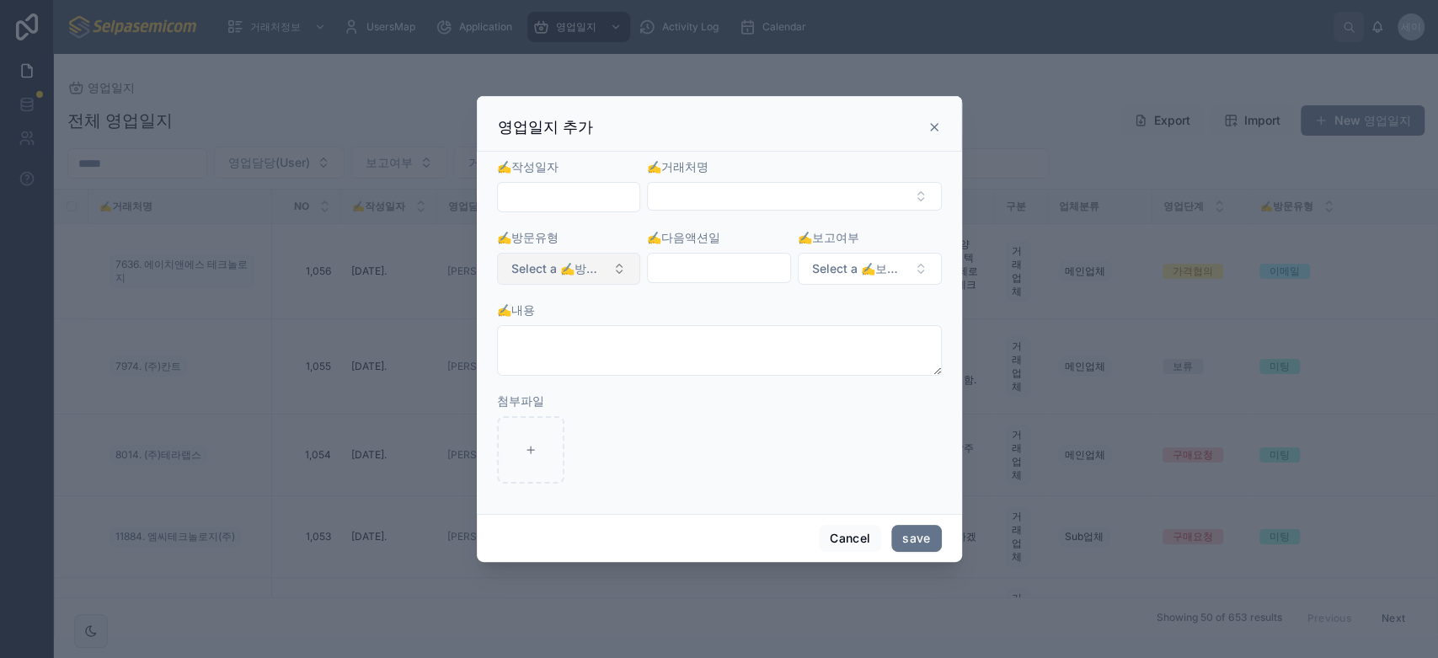
click at [602, 270] on span "Select a ✍️방문유형" at bounding box center [558, 268] width 95 height 17
click at [615, 268] on button "Select a ✍️방문유형" at bounding box center [569, 269] width 144 height 32
click at [623, 270] on button "Select a ✍️방문유형" at bounding box center [569, 269] width 144 height 32
click at [627, 277] on button "Select a ✍️방문유형" at bounding box center [569, 269] width 144 height 32
click at [620, 267] on button "Select a ✍️방문유형" at bounding box center [569, 269] width 144 height 32
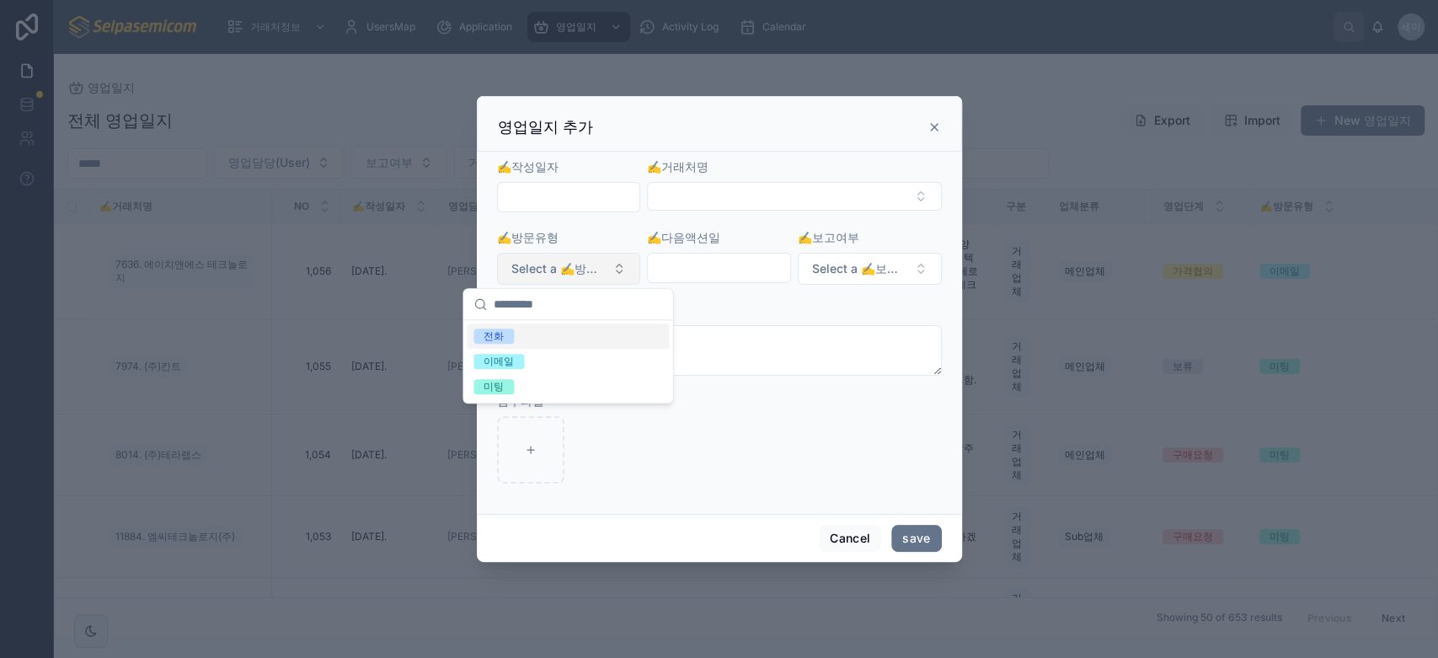
click at [620, 267] on button "Select a ✍️방문유형" at bounding box center [569, 269] width 144 height 32
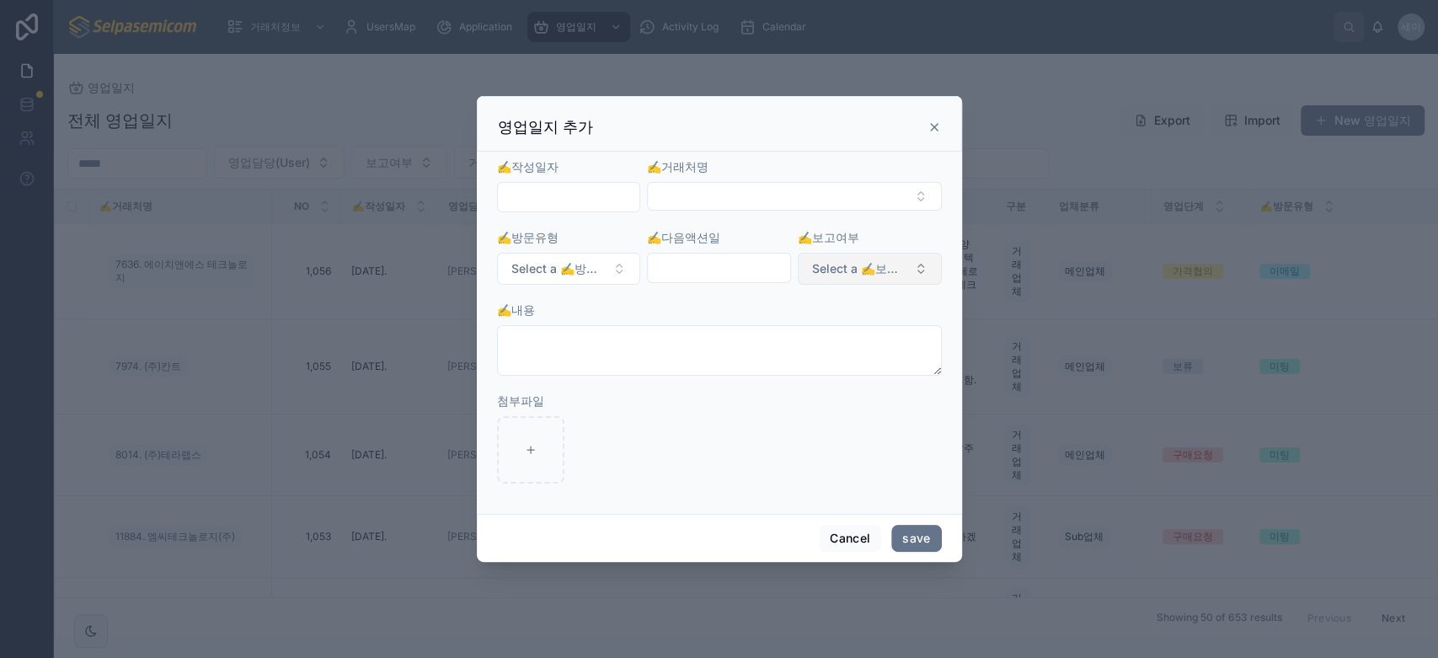
click at [913, 270] on button "Select a ✍️보고여부" at bounding box center [870, 269] width 144 height 32
click at [912, 270] on button "Select a ✍️보고여부" at bounding box center [870, 269] width 144 height 32
click at [620, 266] on button "Select a ✍️방문유형" at bounding box center [569, 269] width 144 height 32
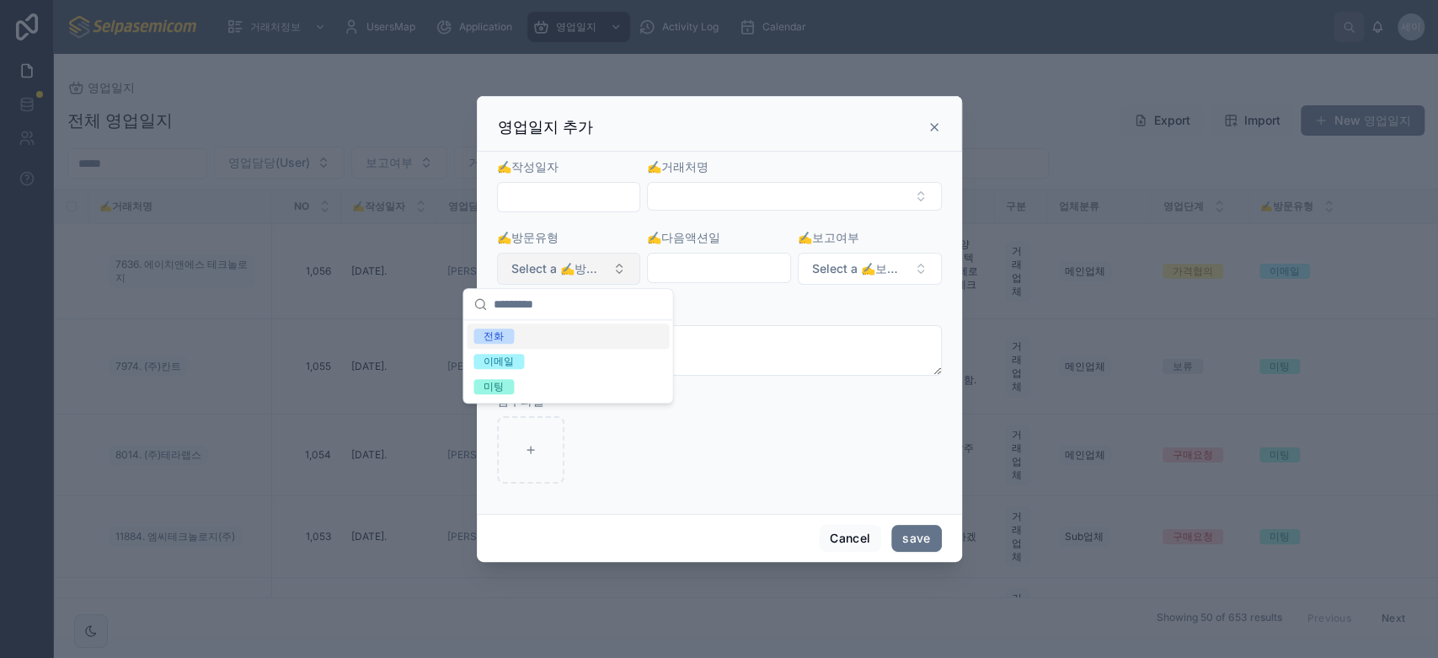
click at [624, 281] on button "Select a ✍️방문유형" at bounding box center [569, 269] width 144 height 32
click at [527, 265] on span "Select a ✍️방문유형" at bounding box center [558, 268] width 95 height 17
click at [933, 126] on icon at bounding box center [934, 126] width 13 height 13
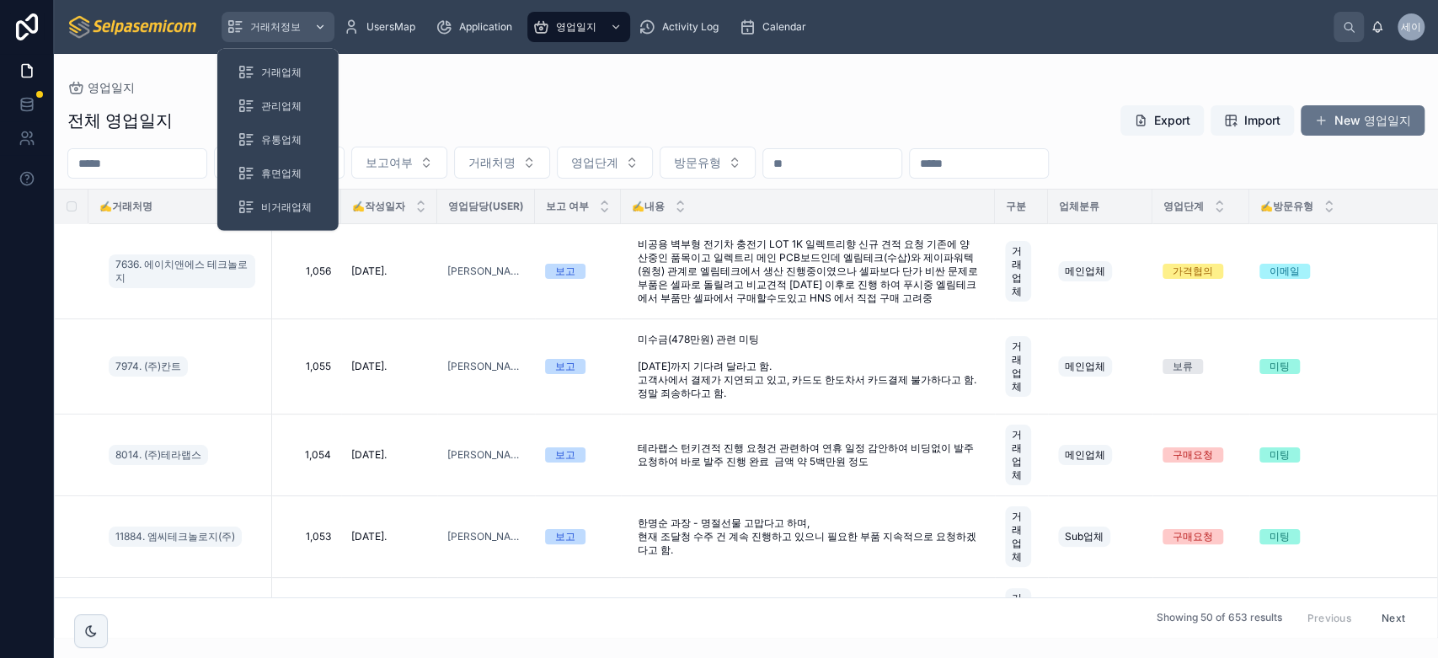
click at [281, 18] on div "거래처정보" at bounding box center [278, 26] width 103 height 27
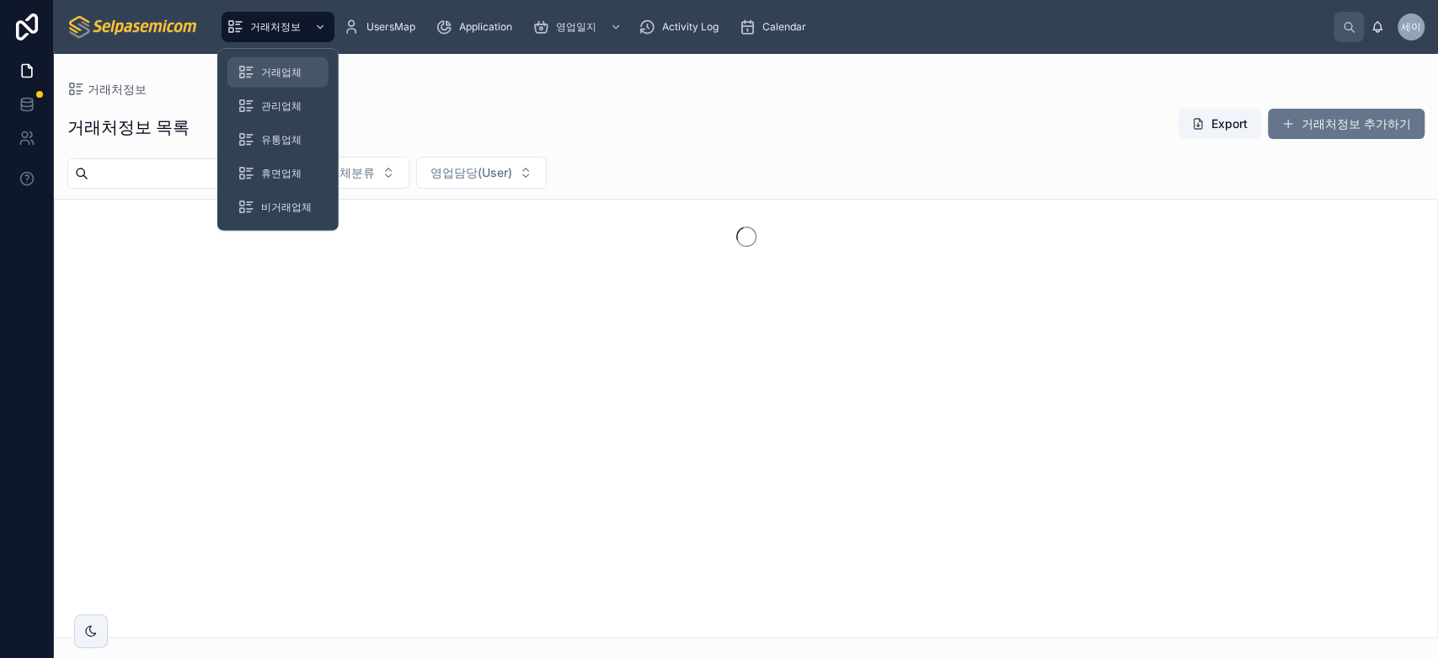
click at [270, 66] on span "거래업체" at bounding box center [281, 72] width 40 height 13
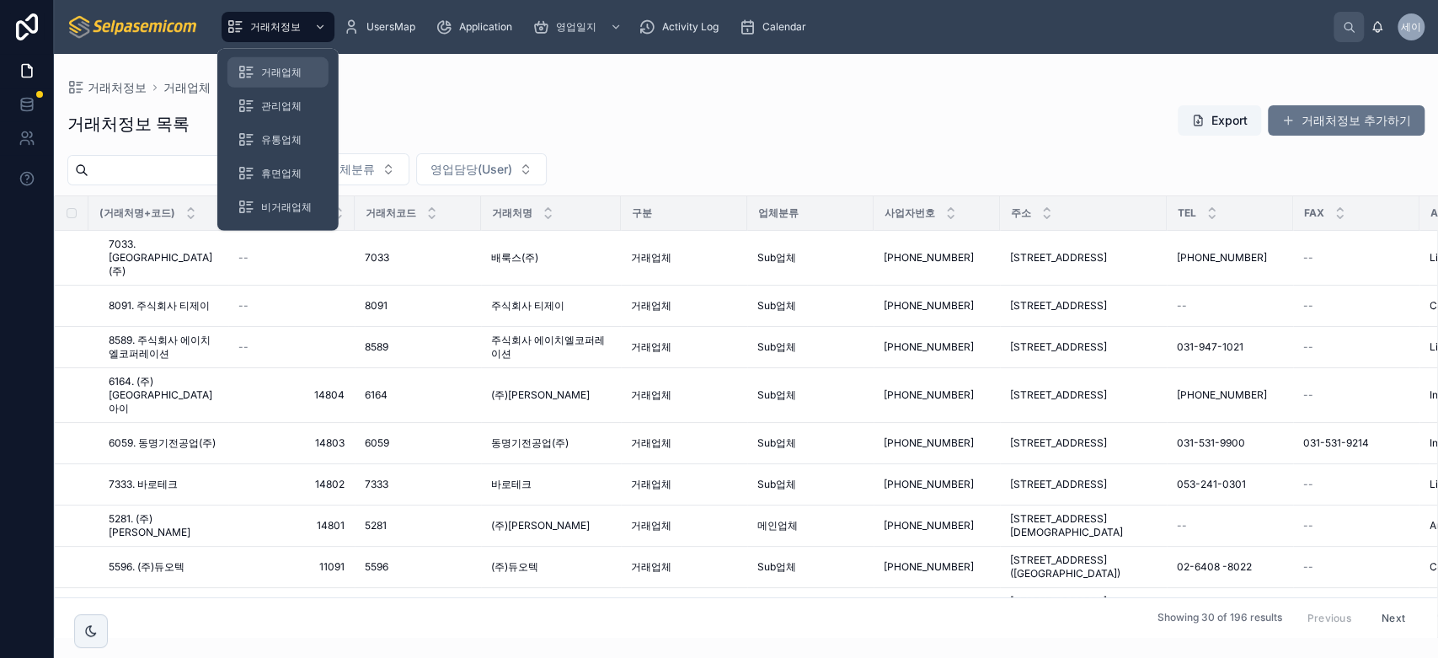
click at [288, 76] on span "거래업체" at bounding box center [281, 72] width 40 height 13
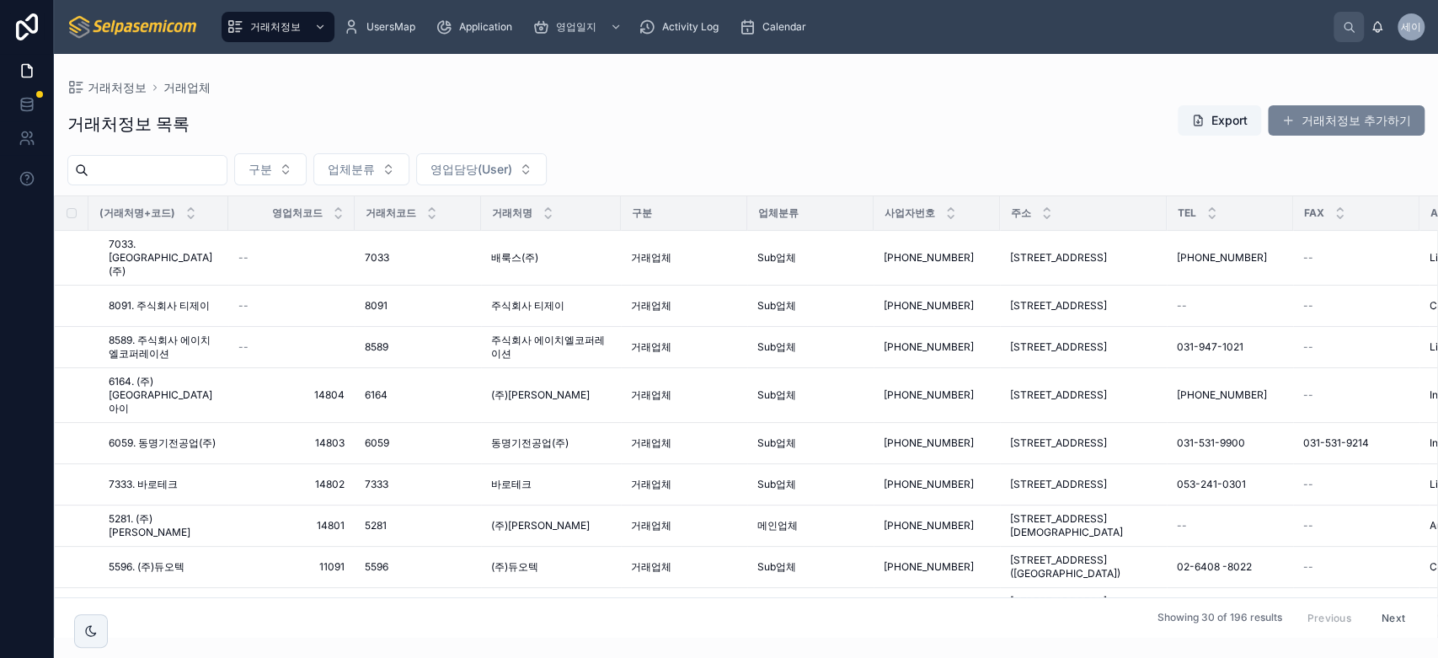
click at [1328, 124] on button "거래처정보 추가하기" at bounding box center [1346, 120] width 157 height 30
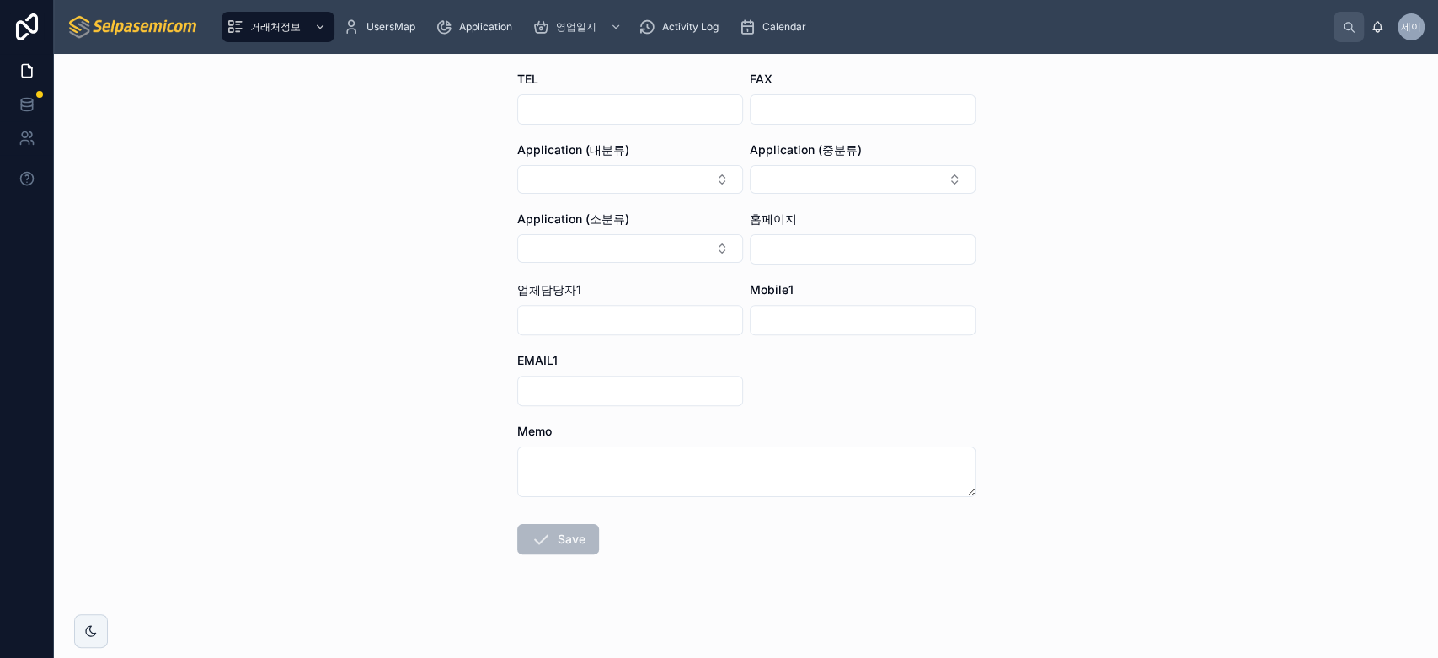
scroll to position [389, 0]
click at [766, 13] on div "Calendar" at bounding box center [776, 26] width 74 height 27
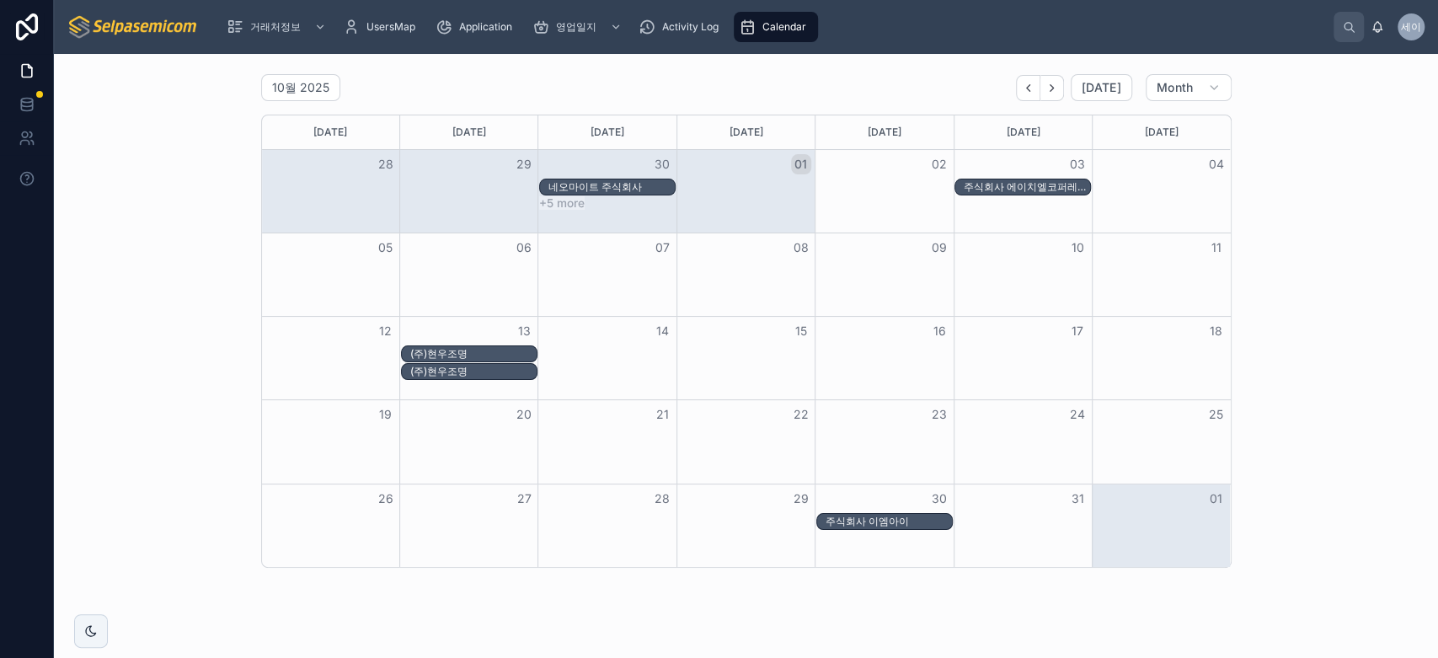
click at [1016, 184] on div "주식회사 에이치엘코퍼레이션" at bounding box center [1027, 186] width 126 height 13
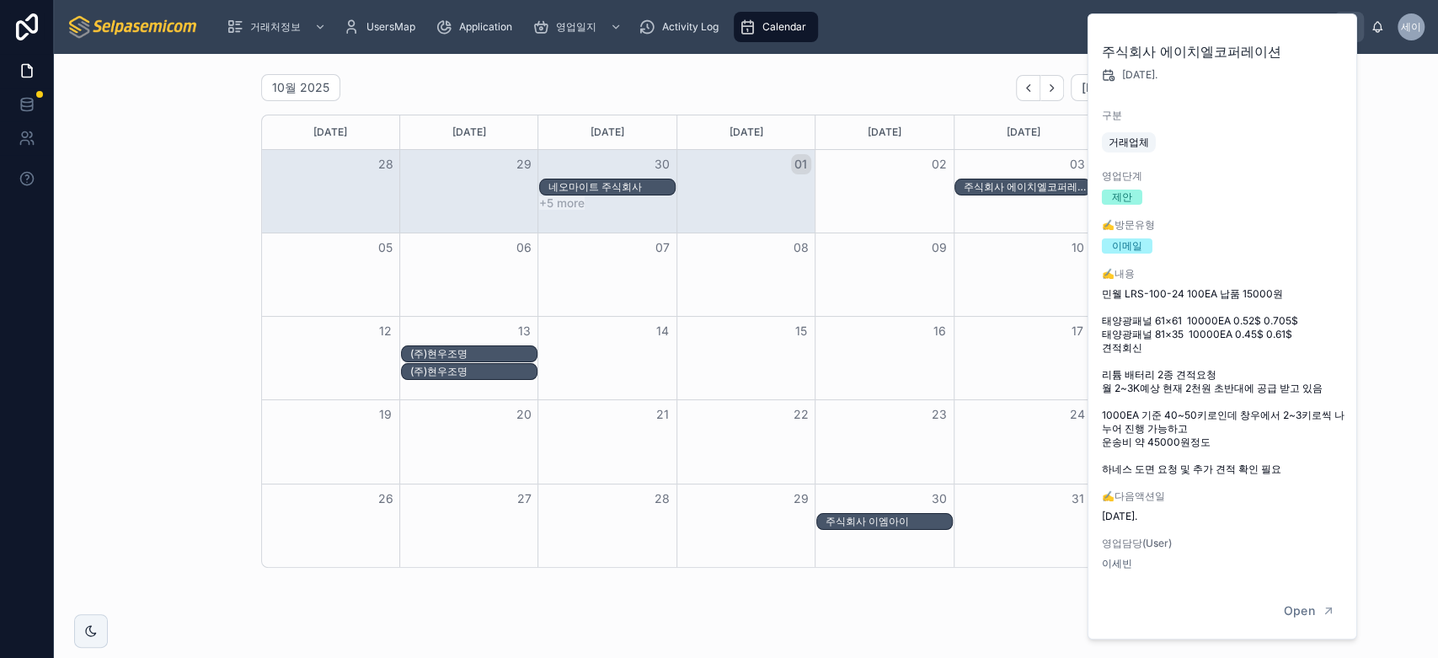
click at [611, 180] on div "네오마이트 주식회사" at bounding box center [611, 186] width 126 height 13
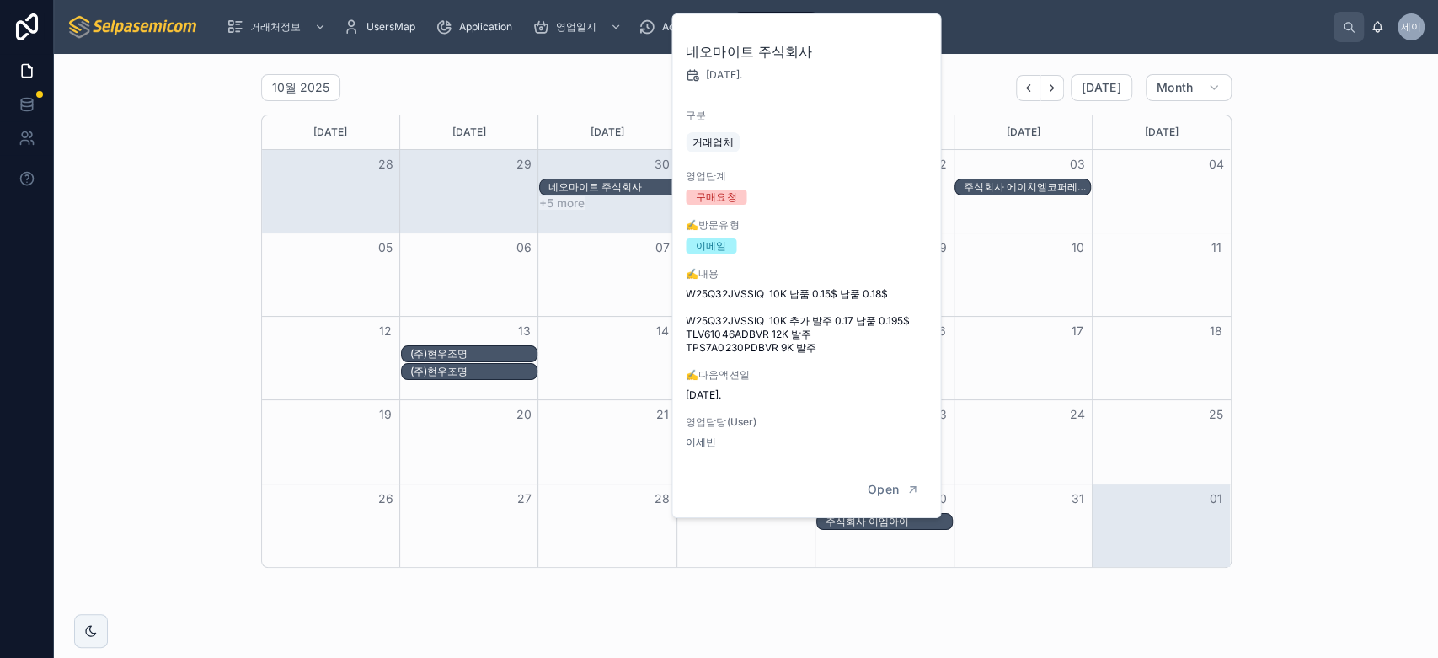
drag, startPoint x: 971, startPoint y: 613, endPoint x: 952, endPoint y: 605, distance: 21.1
click at [965, 612] on div "10월 2025 [DATE] Month [DATE] [DATE] [DATE] [DATE] [DATE] [DATE] [DATE] 28 29 30…" at bounding box center [746, 368] width 1384 height 628
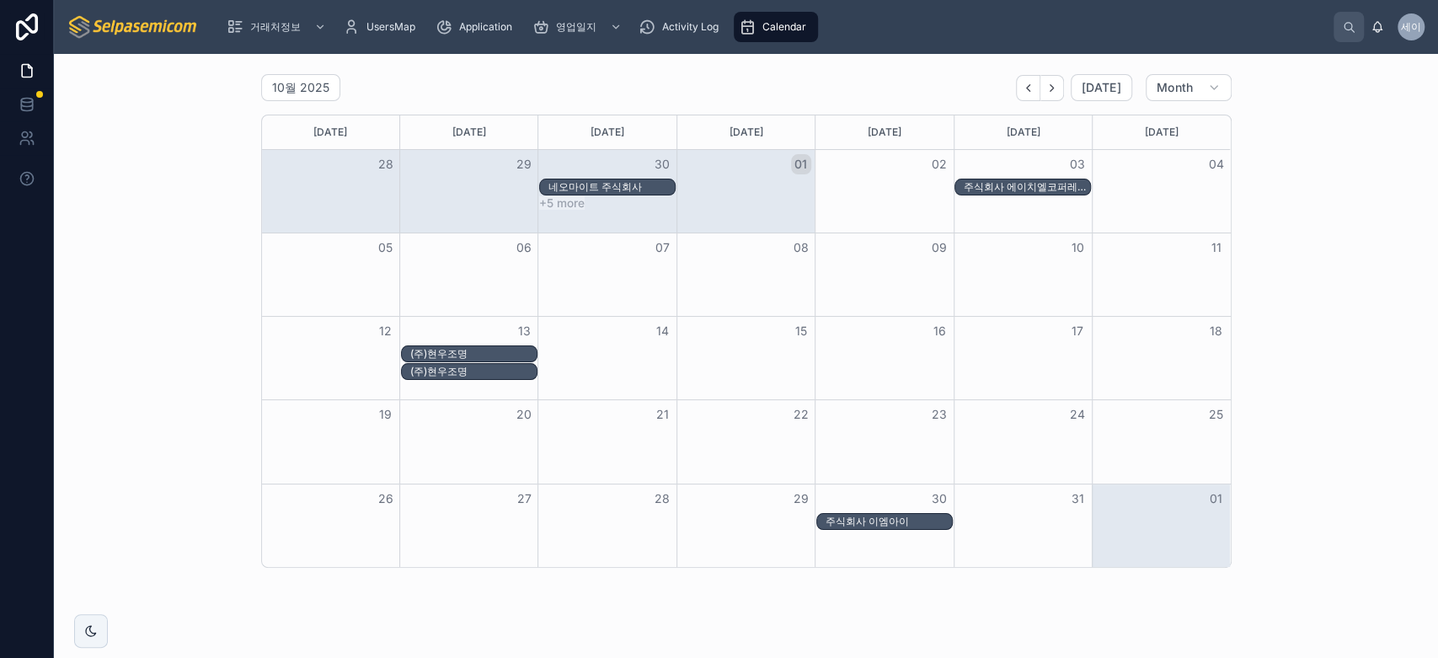
click at [893, 525] on div "주식회사 이엠아이" at bounding box center [889, 521] width 126 height 13
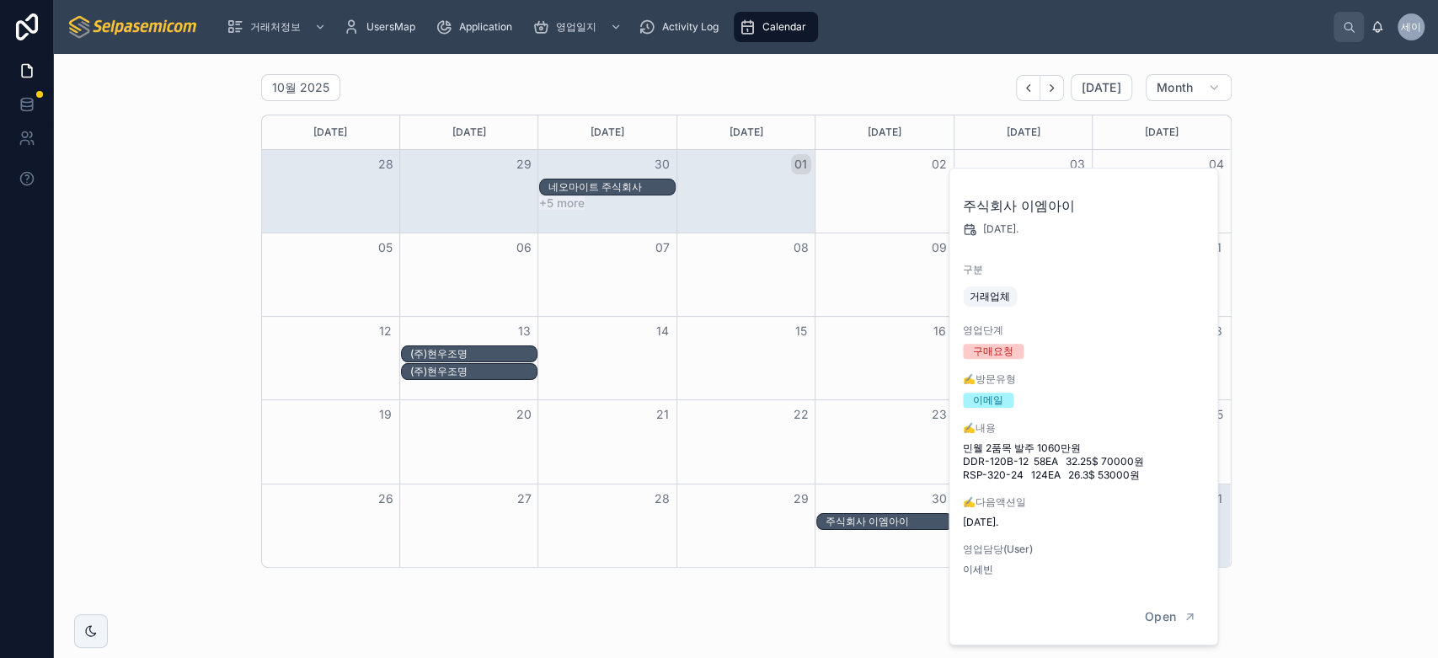
click at [173, 376] on div "10월 2025 [DATE] Month [DATE] [DATE] [DATE] [DATE] [DATE] [DATE] [DATE] 28 29 30…" at bounding box center [745, 320] width 1357 height 507
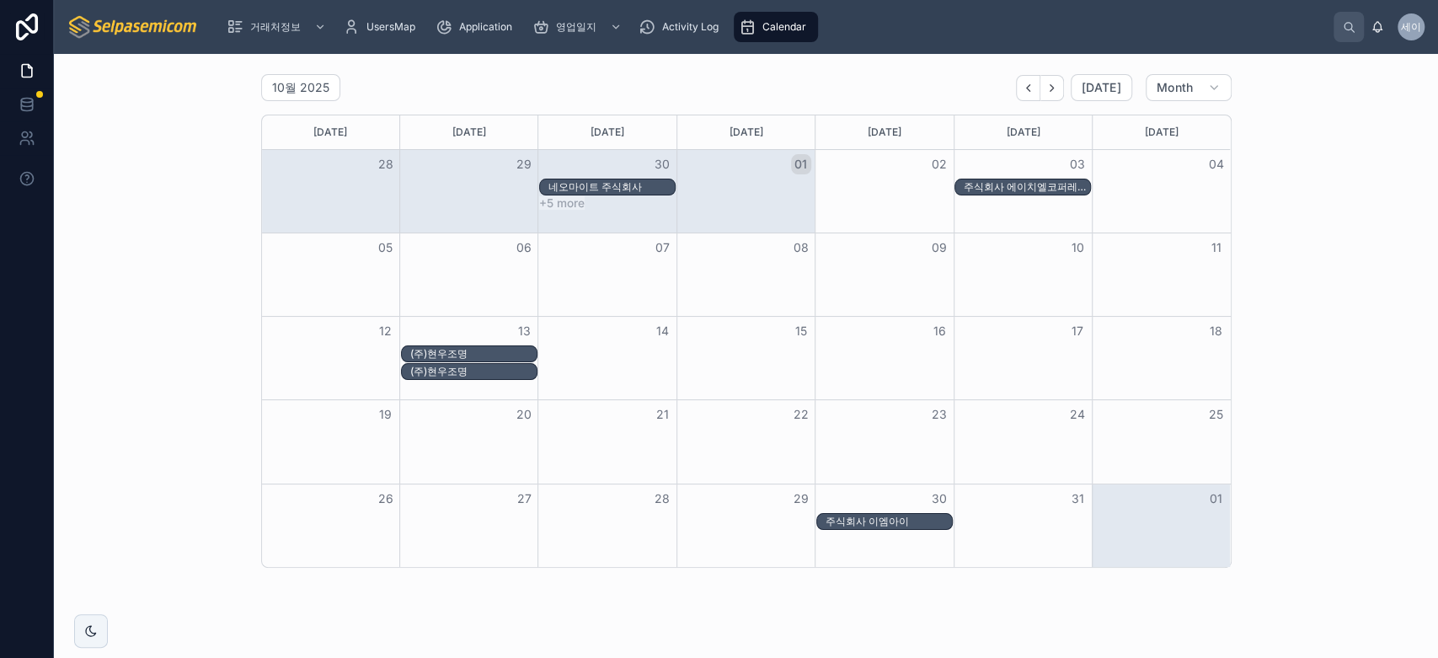
click at [550, 190] on div "네오마이트 주식회사" at bounding box center [611, 186] width 126 height 13
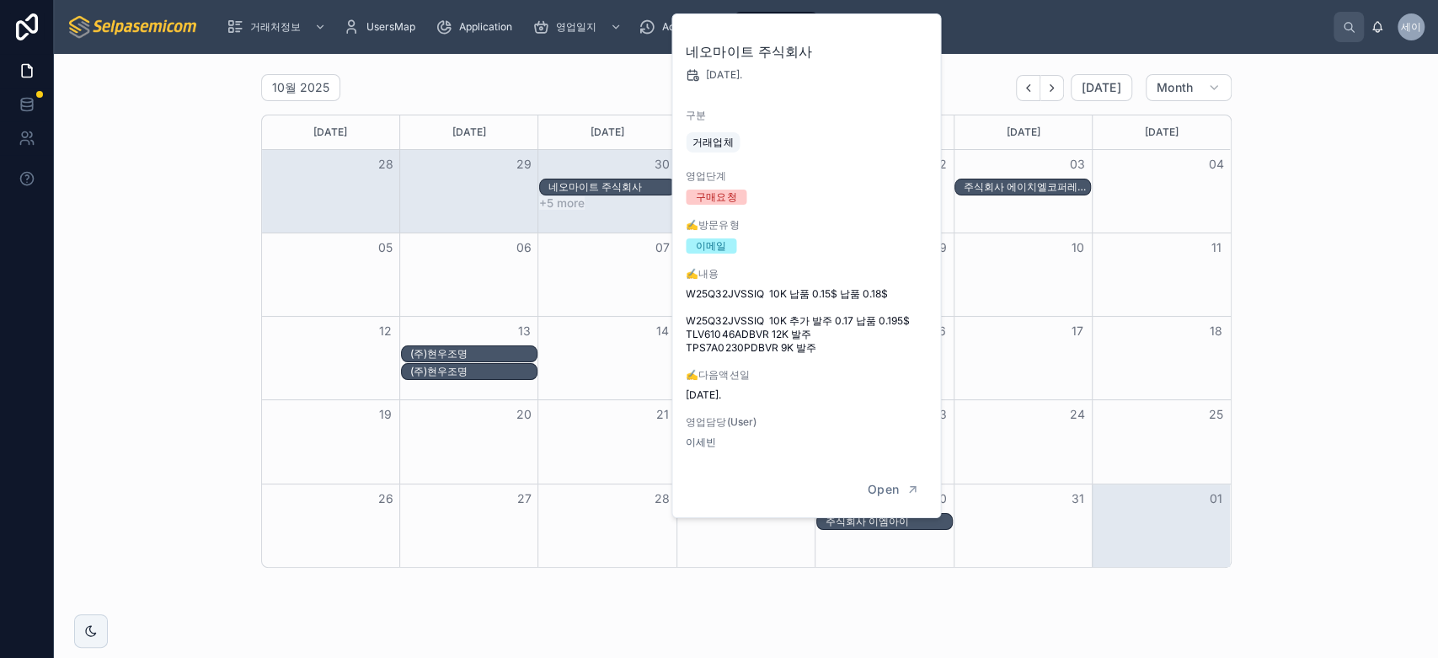
click at [550, 208] on button "+5 more" at bounding box center [561, 202] width 45 height 13
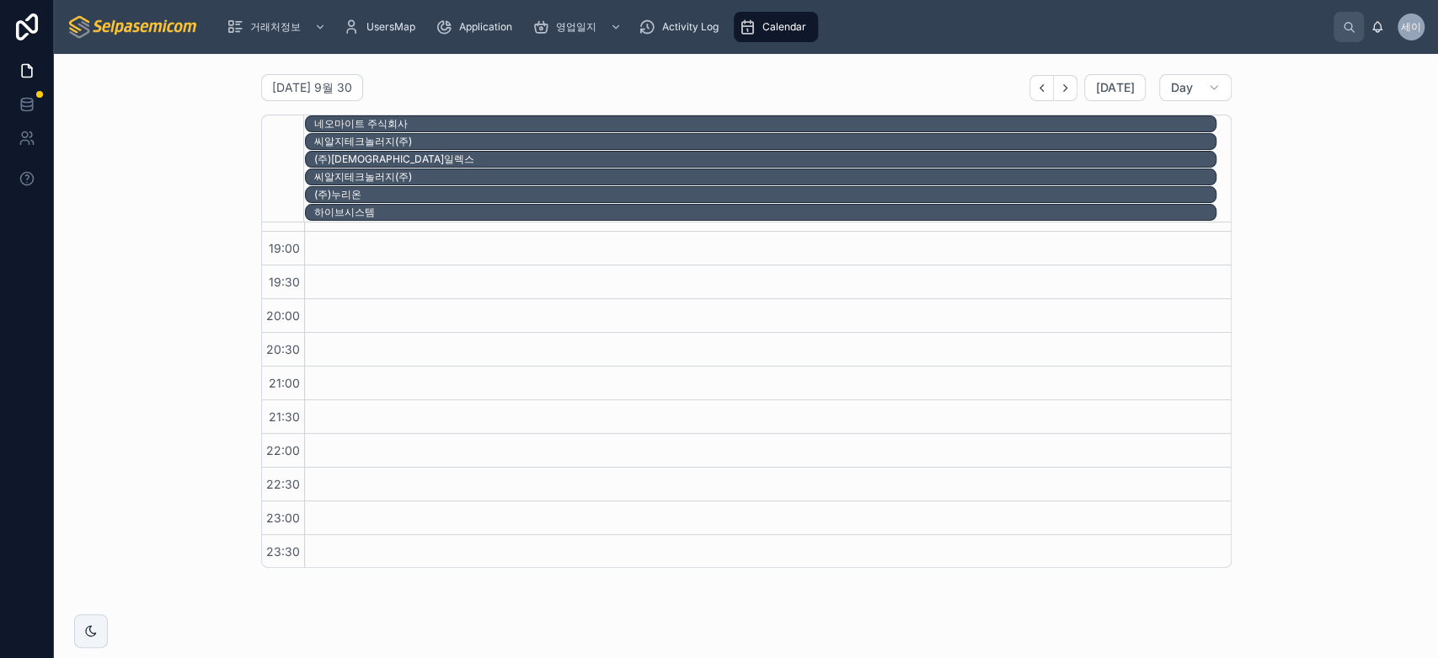
click at [330, 193] on div "(주)누리온" at bounding box center [764, 194] width 901 height 13
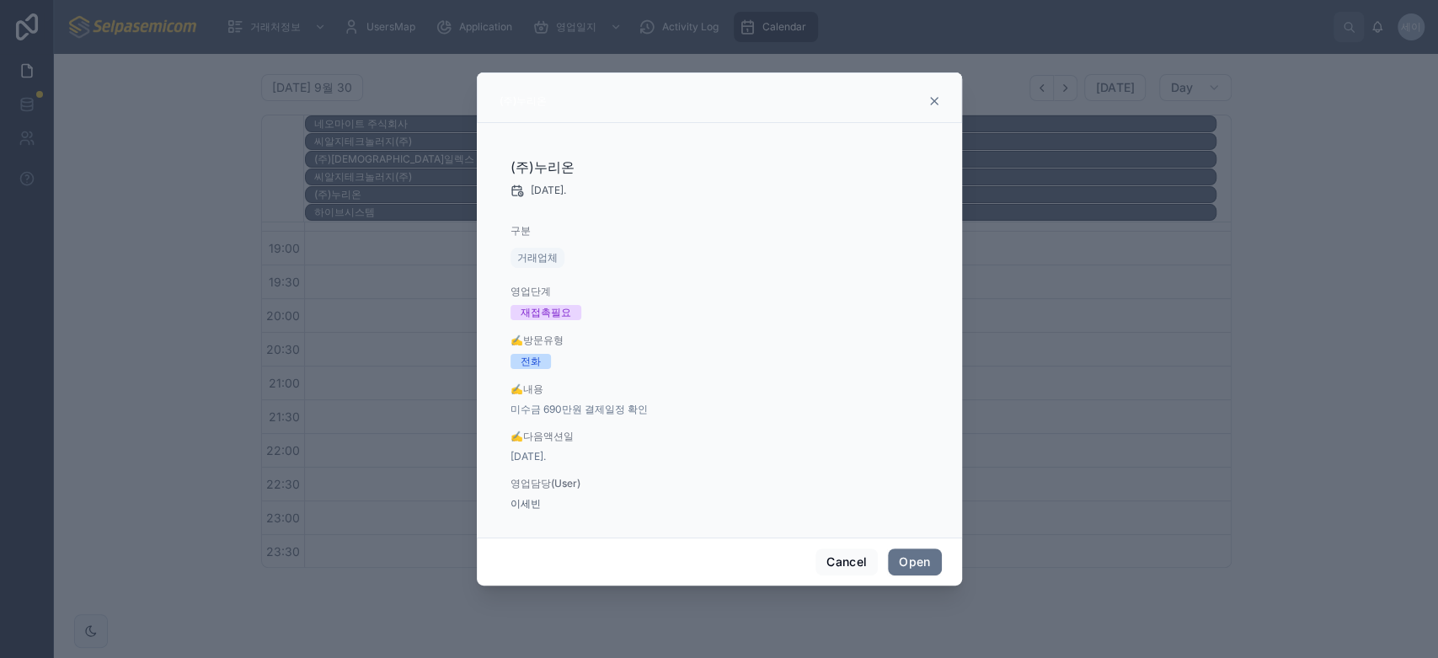
click at [929, 99] on icon at bounding box center [934, 100] width 13 height 13
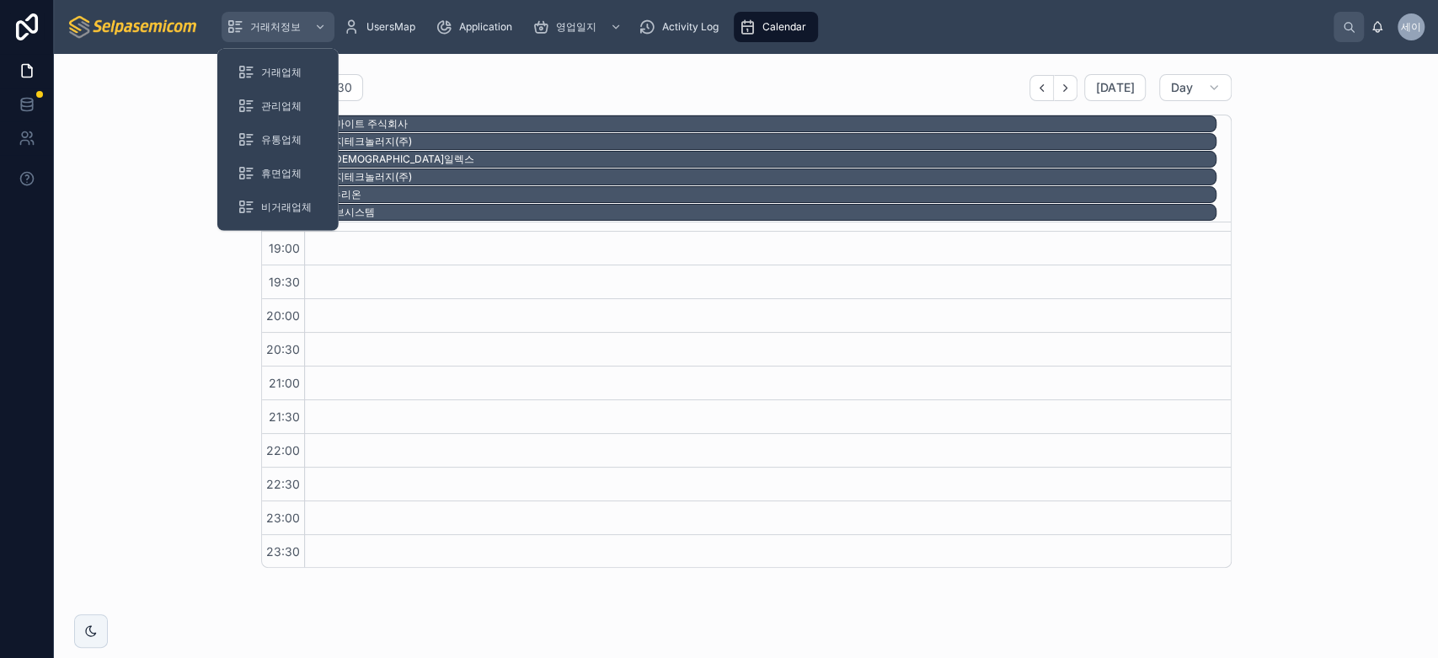
drag, startPoint x: 303, startPoint y: 13, endPoint x: 297, endPoint y: 43, distance: 30.9
click at [303, 13] on div "거래처정보" at bounding box center [278, 26] width 103 height 27
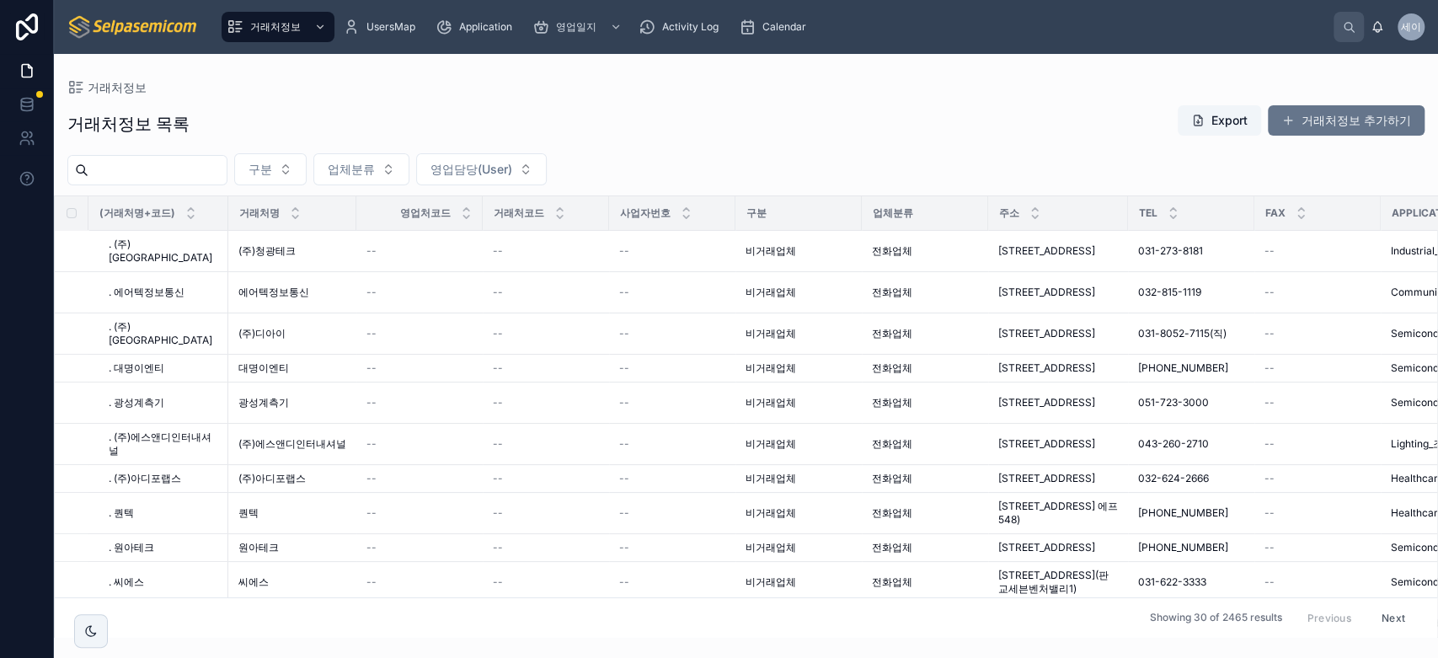
click at [351, 115] on div "거래처정보 목록 Export 거래처정보 추가하기" at bounding box center [745, 123] width 1357 height 39
click at [1409, 33] on span "세이" at bounding box center [1411, 26] width 20 height 13
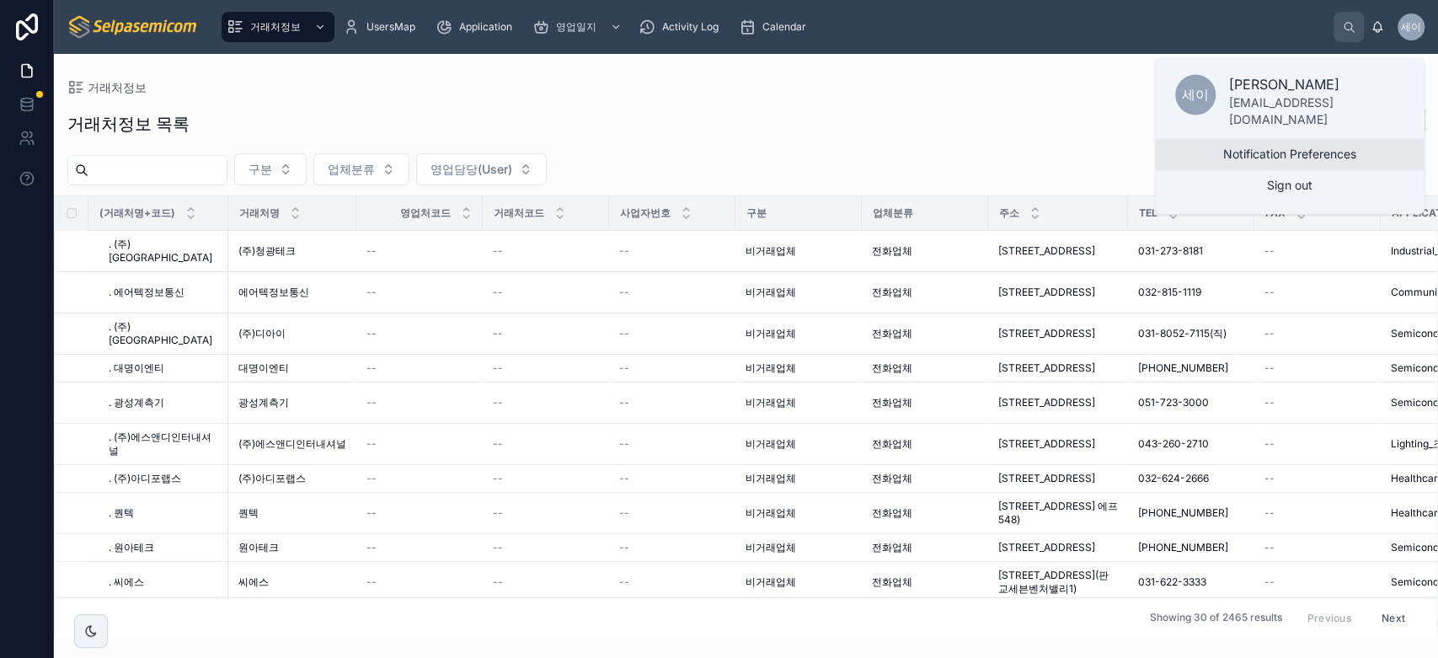
click at [1279, 152] on button "Notification Preferences" at bounding box center [1290, 154] width 270 height 30
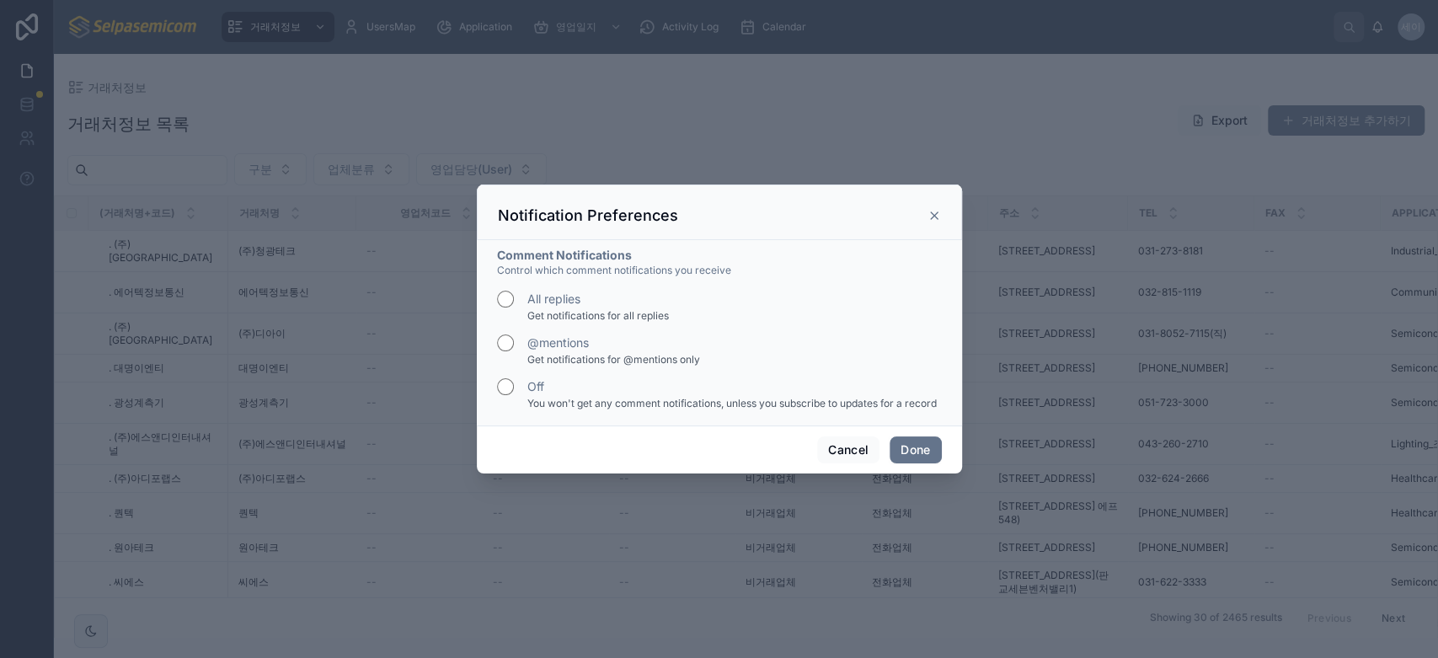
click at [944, 210] on div "Notification Preferences" at bounding box center [719, 212] width 485 height 56
click at [938, 214] on icon at bounding box center [934, 215] width 13 height 13
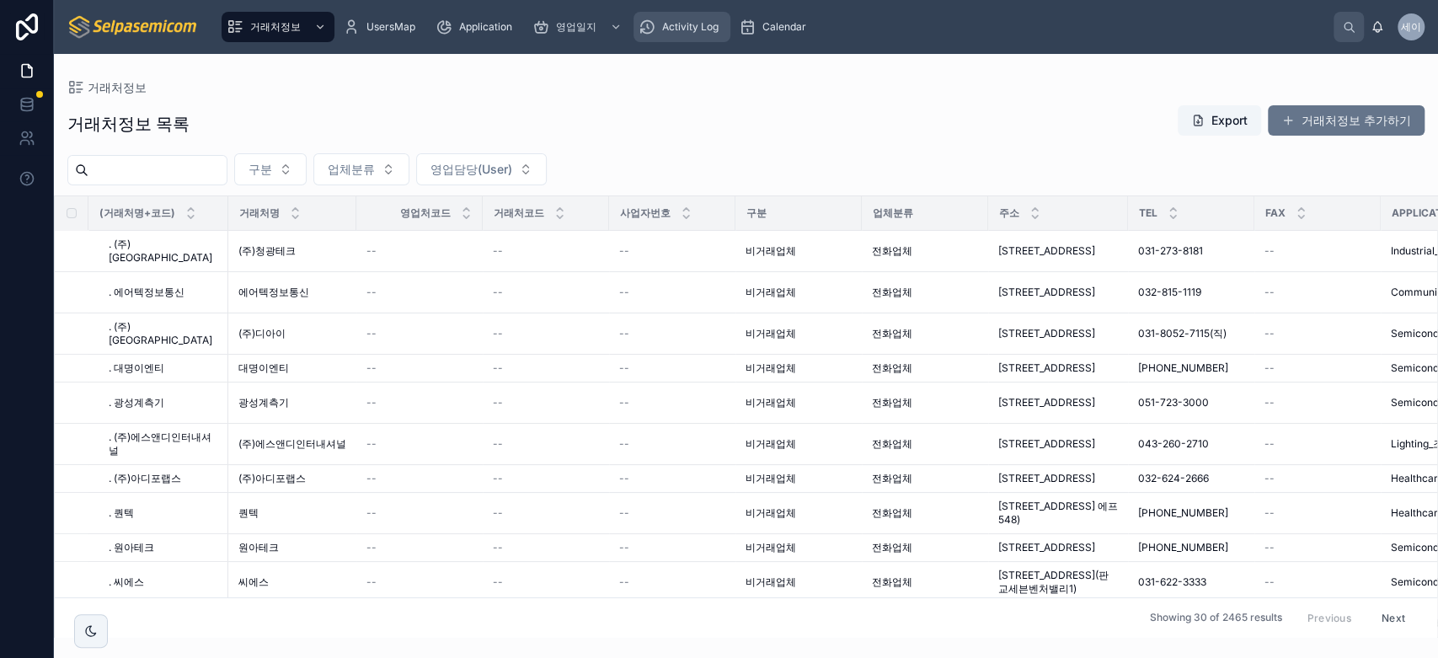
click at [694, 36] on div "Activity Log" at bounding box center [682, 26] width 87 height 27
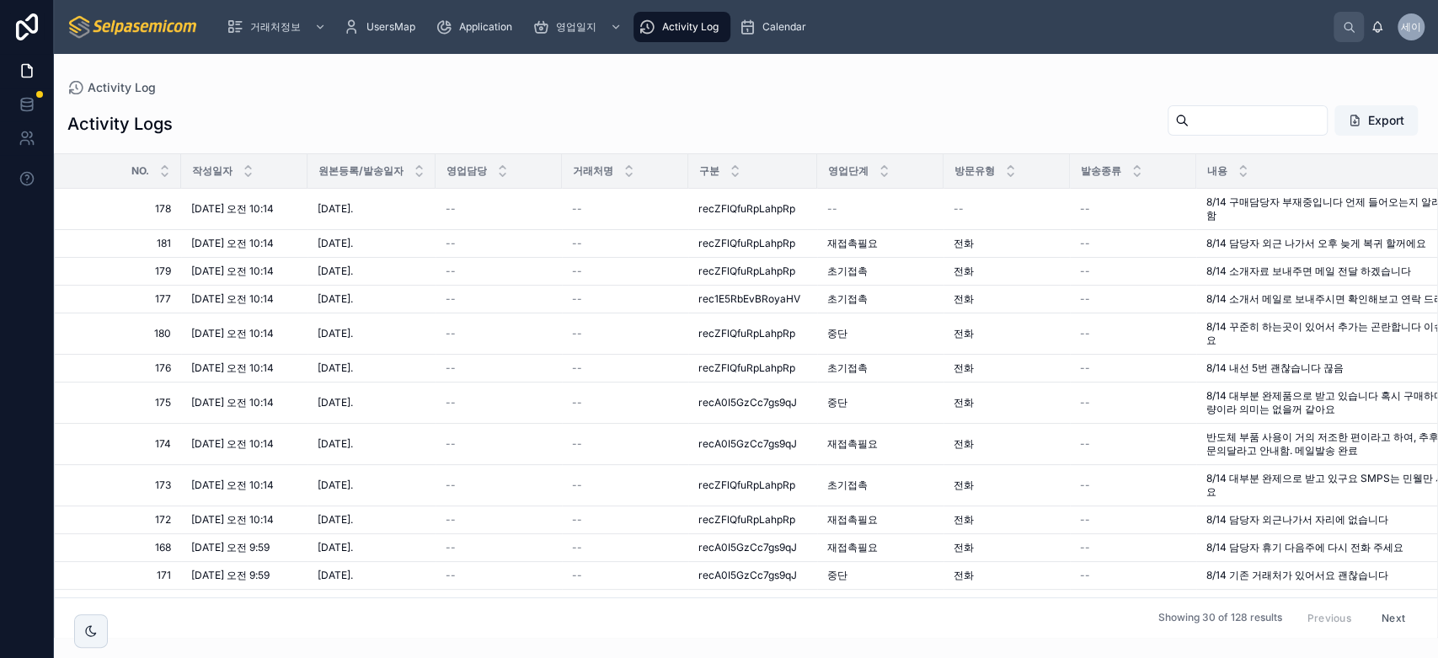
click at [96, 28] on img at bounding box center [133, 26] width 132 height 27
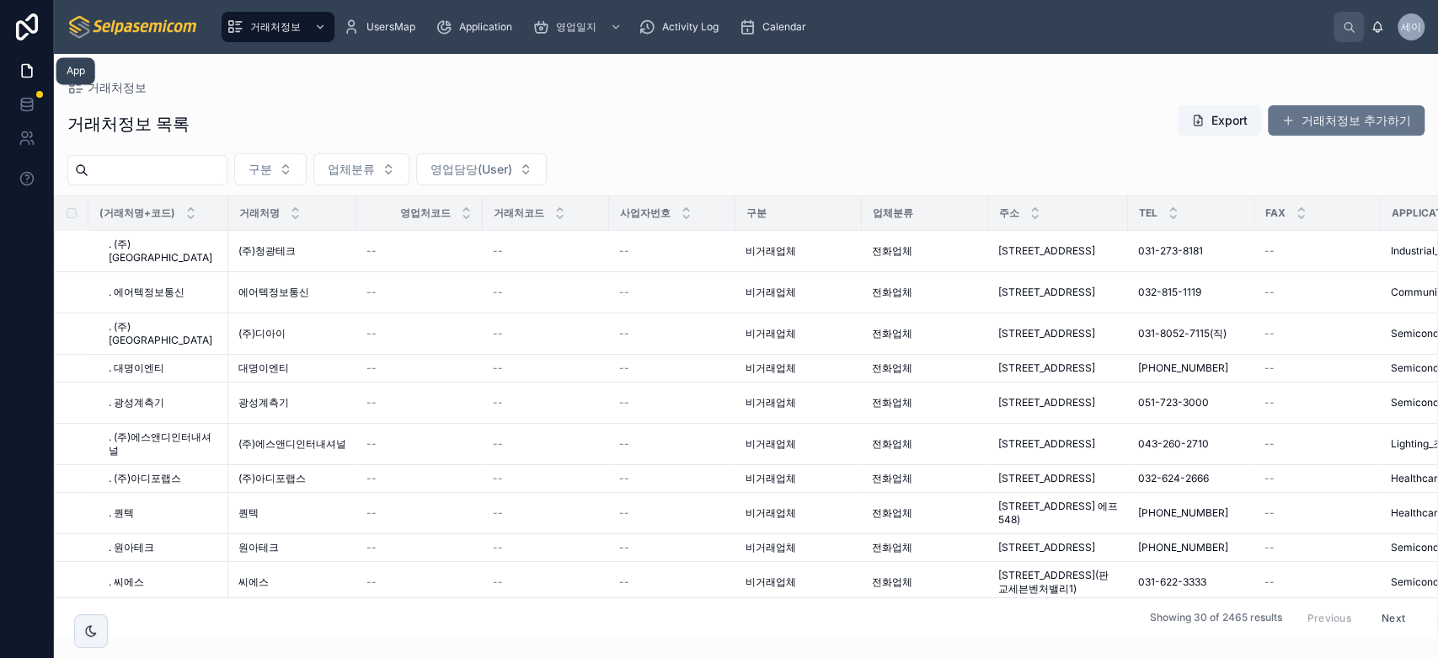
click at [32, 73] on icon at bounding box center [27, 71] width 10 height 13
click at [27, 79] on link at bounding box center [26, 71] width 53 height 34
click at [34, 105] on icon at bounding box center [27, 104] width 17 height 17
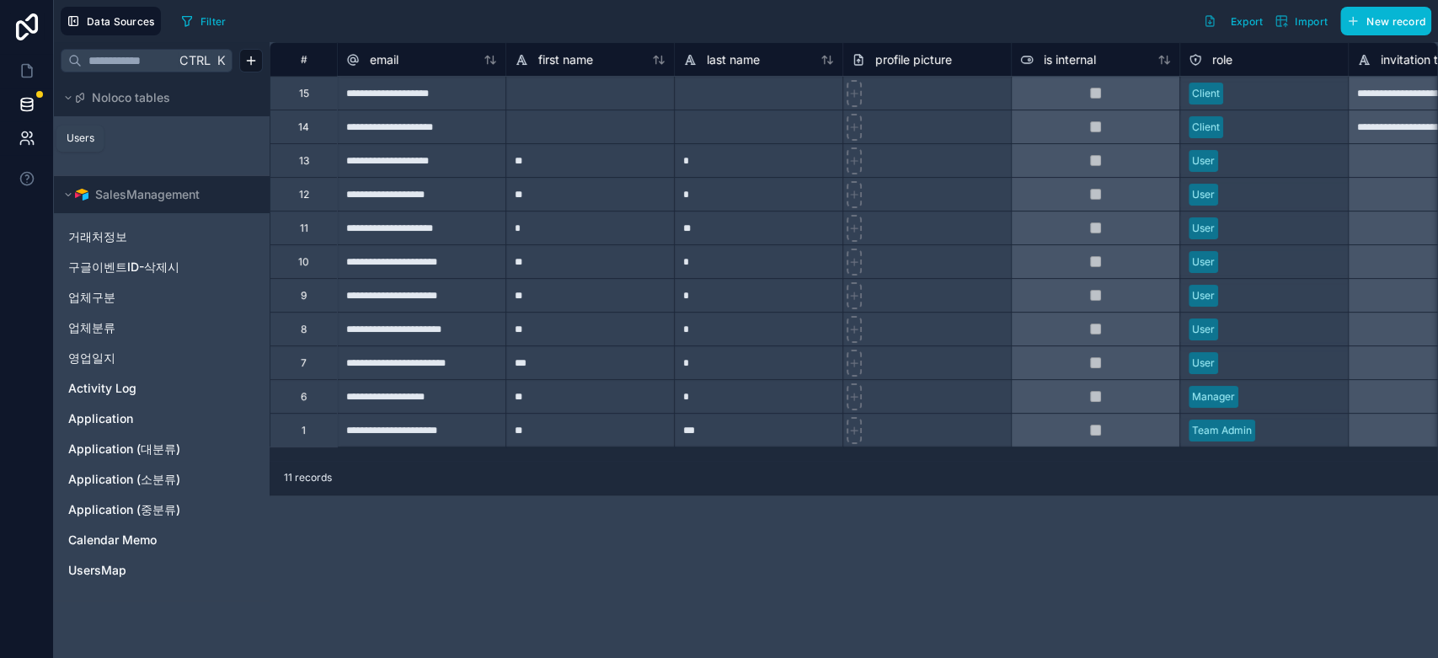
click at [14, 143] on link at bounding box center [26, 138] width 53 height 34
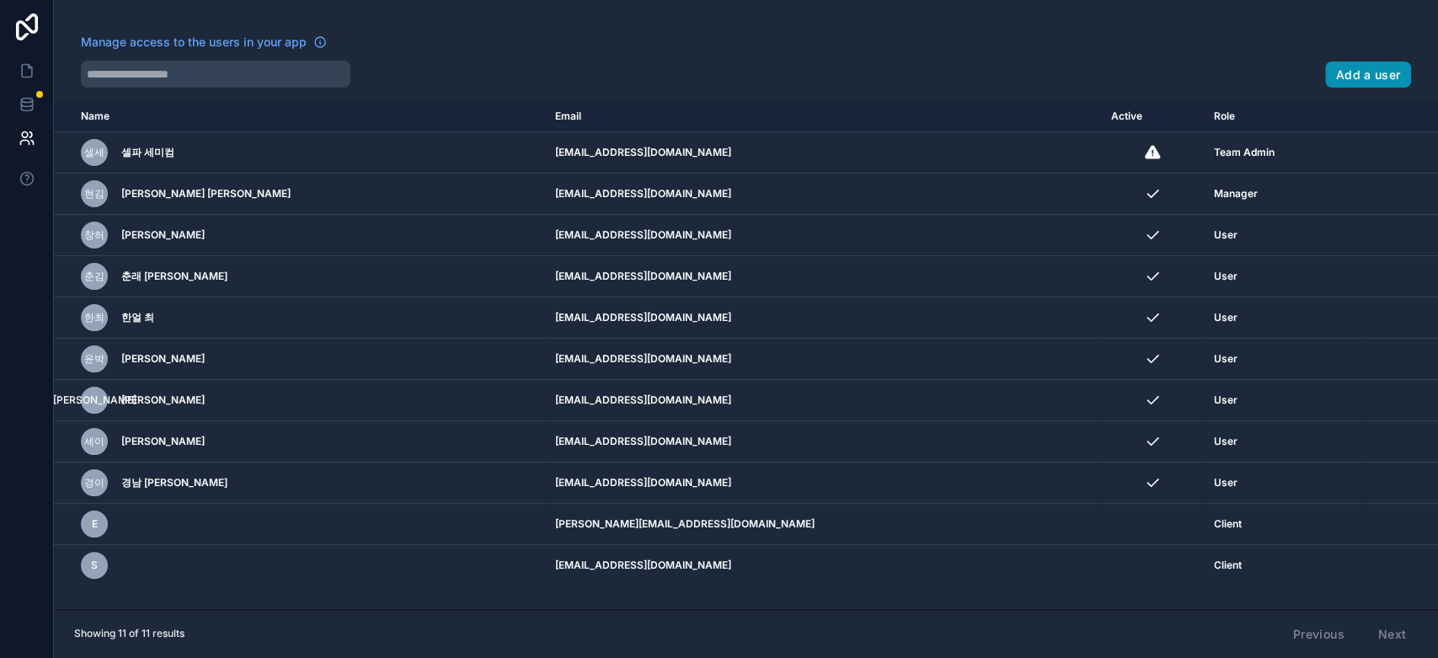
click at [1328, 71] on button "Add a user" at bounding box center [1368, 74] width 87 height 27
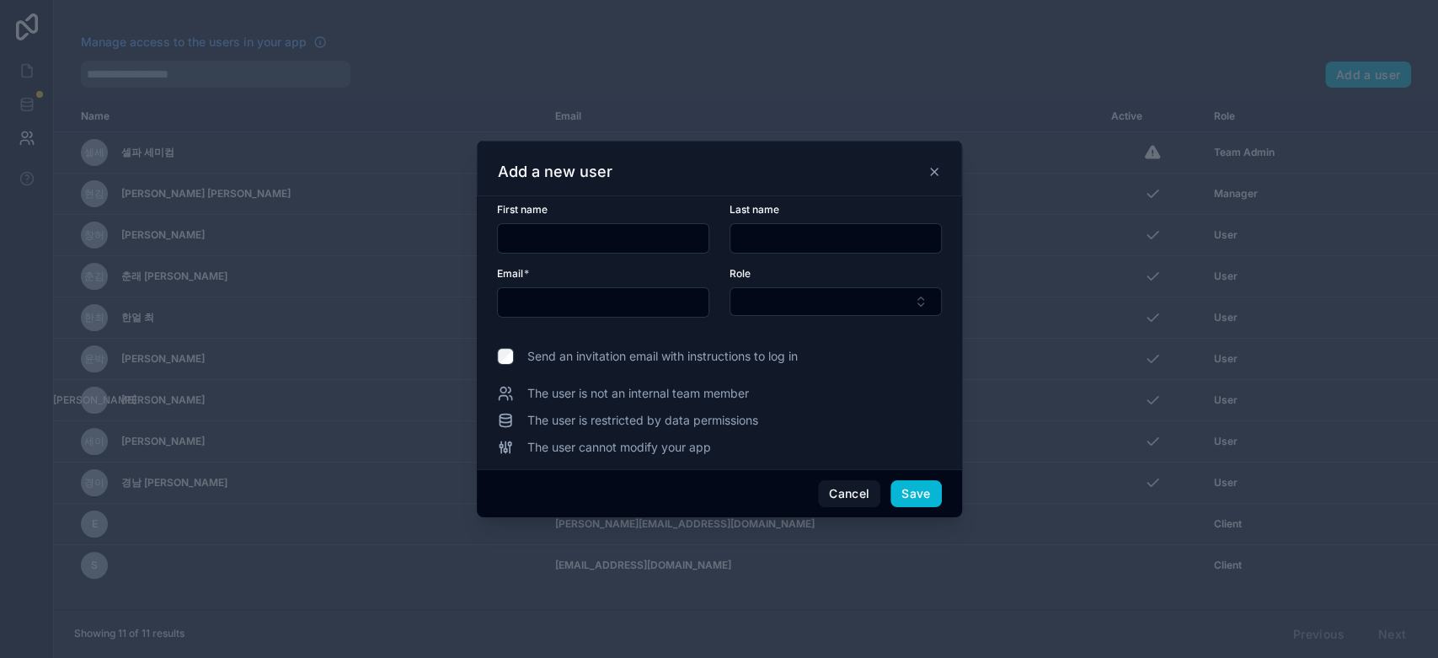
click at [928, 169] on icon at bounding box center [934, 171] width 13 height 13
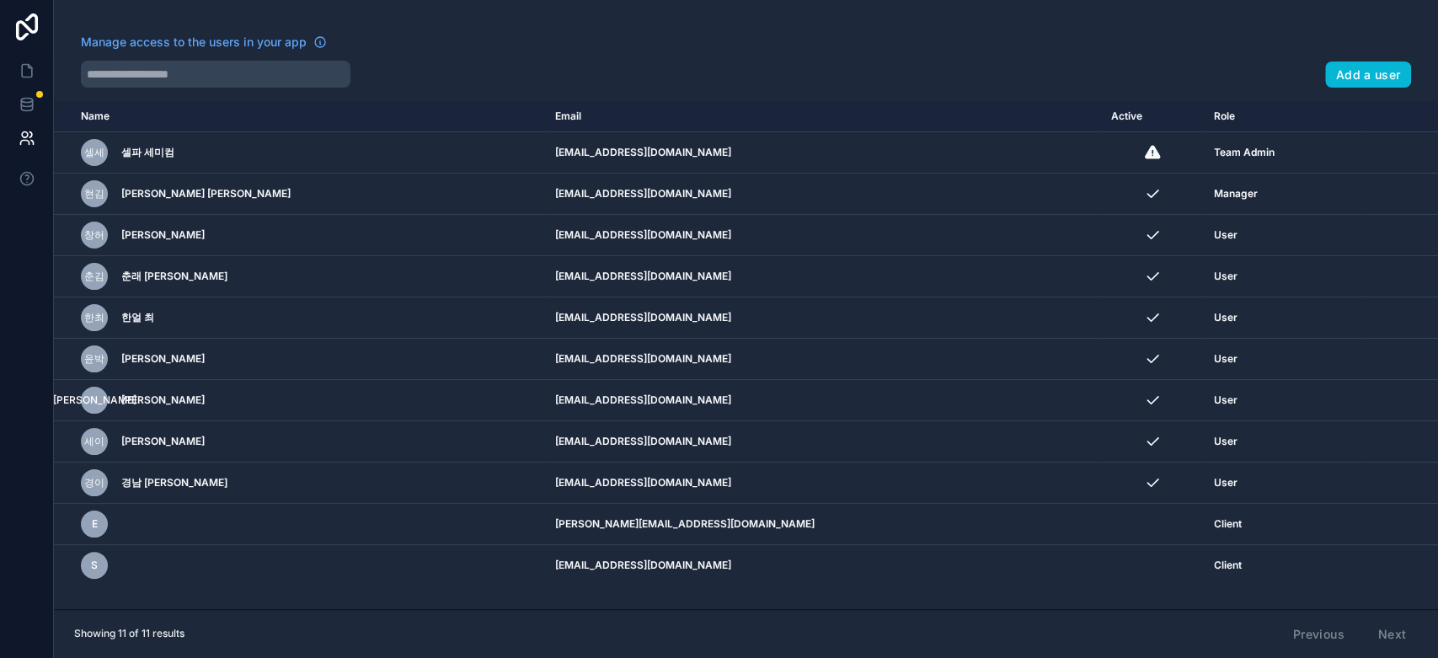
click at [772, 82] on div at bounding box center [696, 74] width 1231 height 27
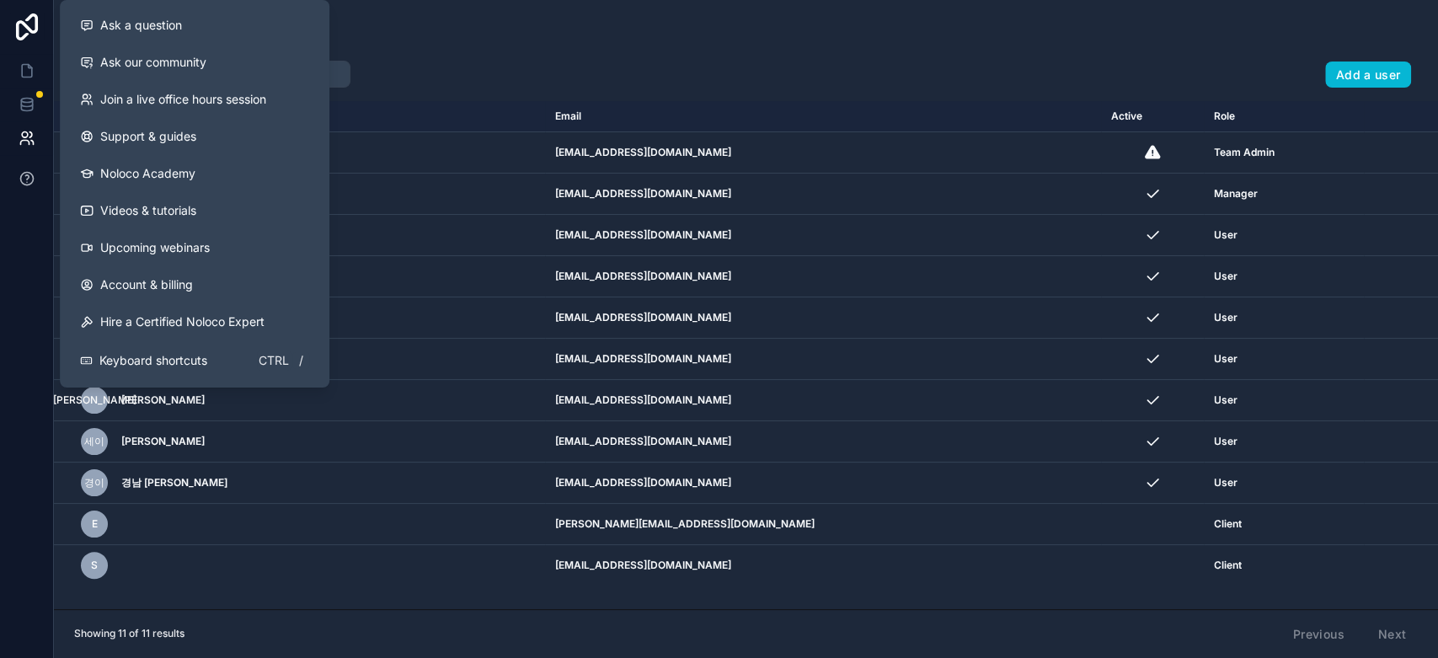
click at [14, 168] on button at bounding box center [26, 178] width 53 height 47
click at [195, 99] on span "Join a live office hours session" at bounding box center [183, 99] width 166 height 17
